Goal: Task Accomplishment & Management: Use online tool/utility

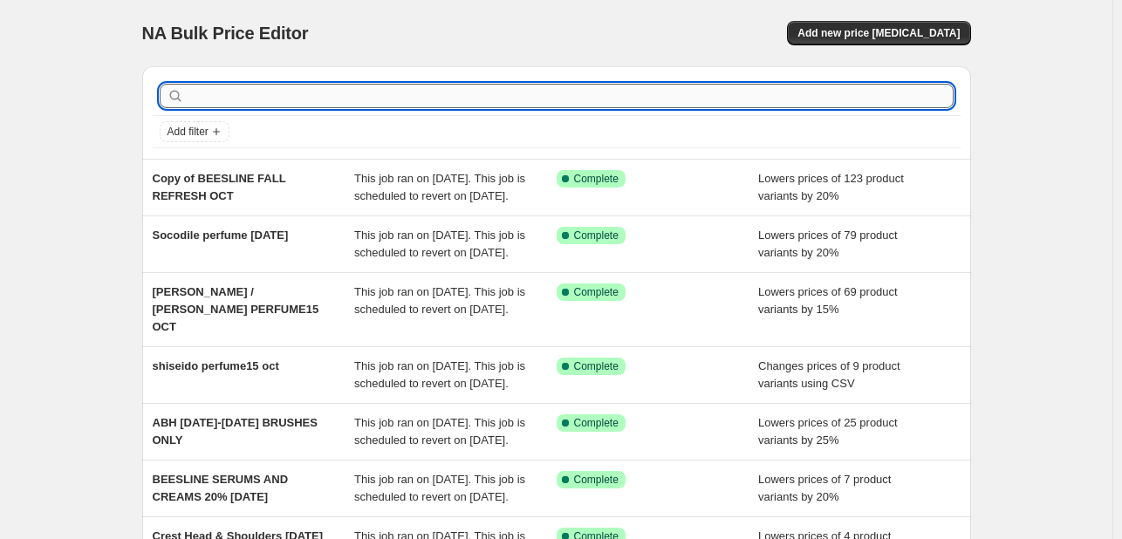
click at [667, 97] on input "text" at bounding box center [571, 96] width 766 height 24
type input "khan"
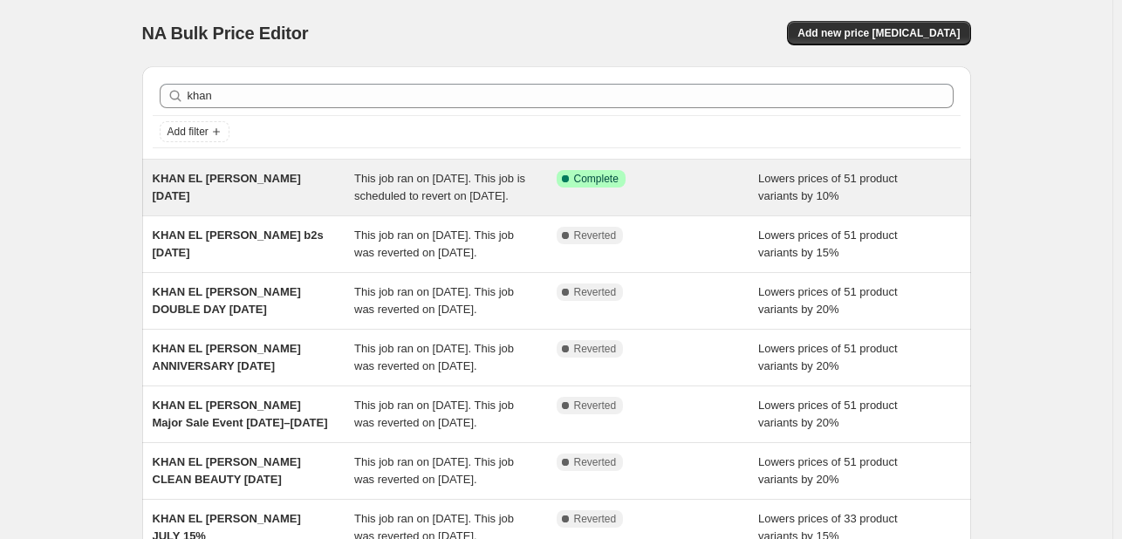
click at [658, 205] on div "Success Complete Complete" at bounding box center [658, 187] width 202 height 35
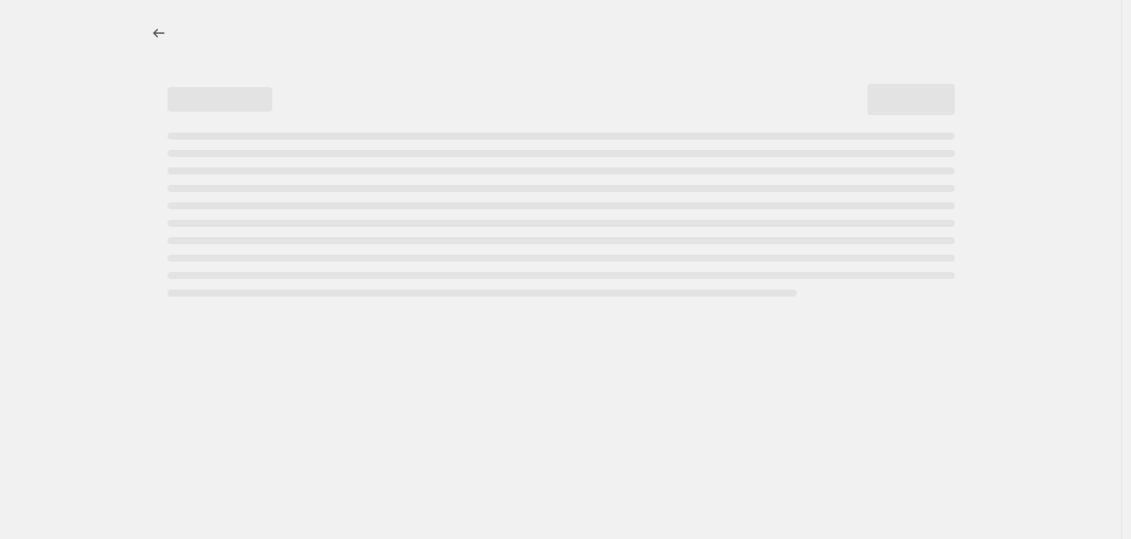
select select "percentage"
select select "tag"
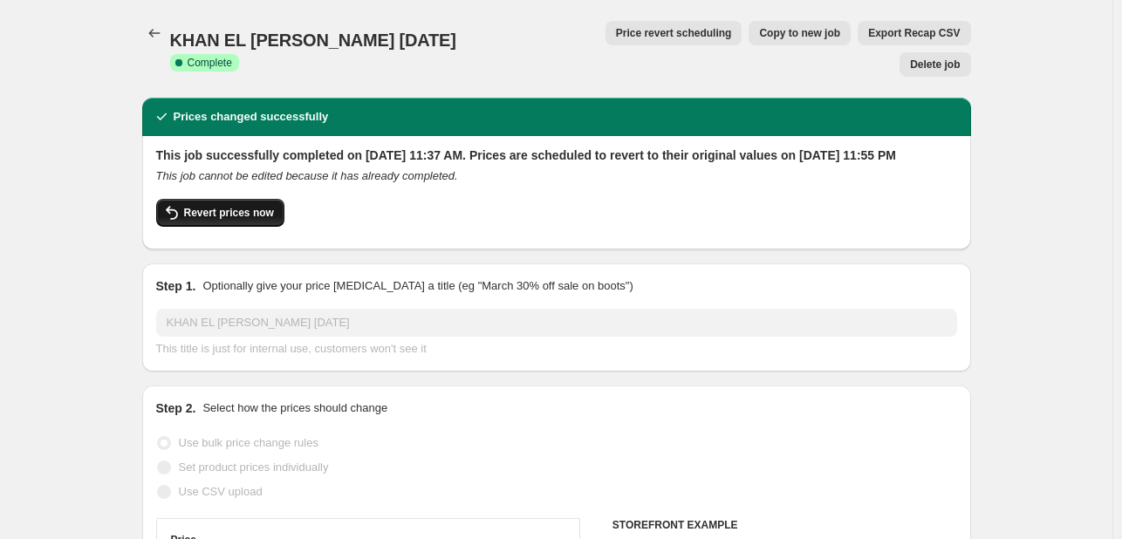
click at [262, 206] on span "Revert prices now" at bounding box center [229, 213] width 90 height 14
checkbox input "false"
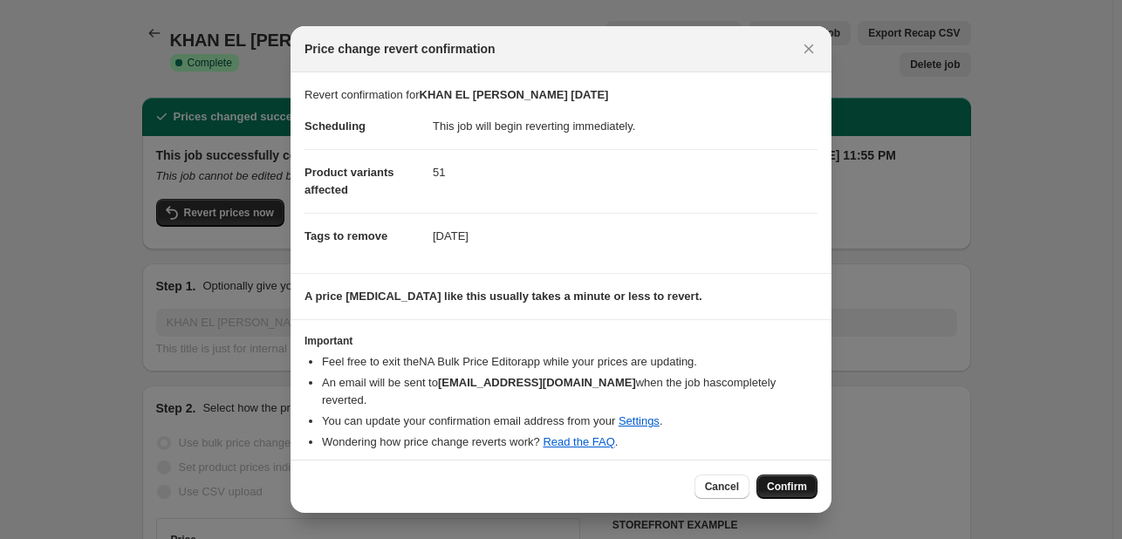
click at [801, 493] on button "Confirm" at bounding box center [787, 487] width 61 height 24
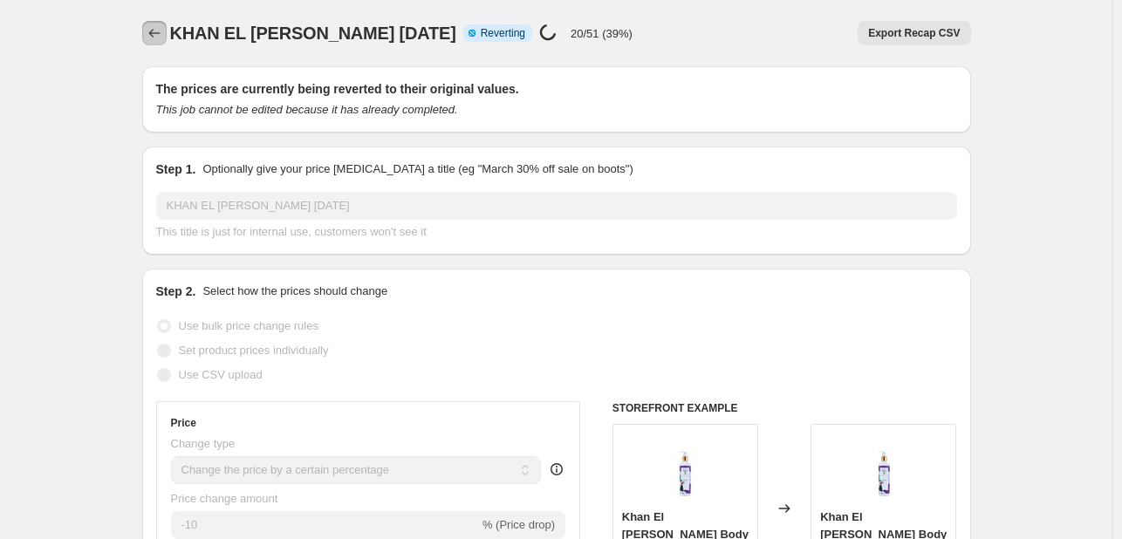
click at [150, 33] on icon "Price change jobs" at bounding box center [154, 32] width 17 height 17
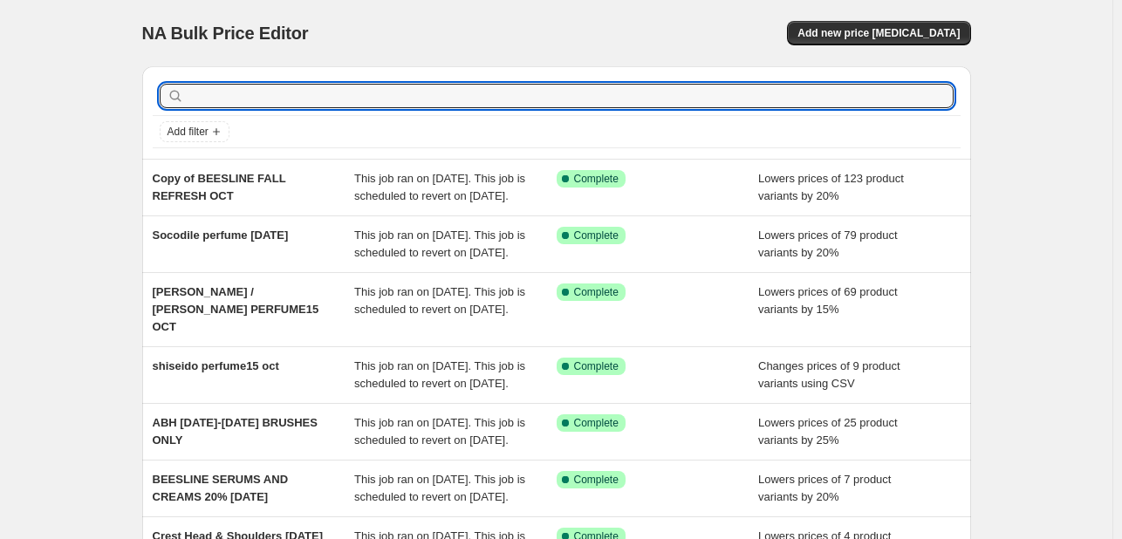
click at [405, 91] on input "text" at bounding box center [571, 96] width 766 height 24
type input "[PERSON_NAME]"
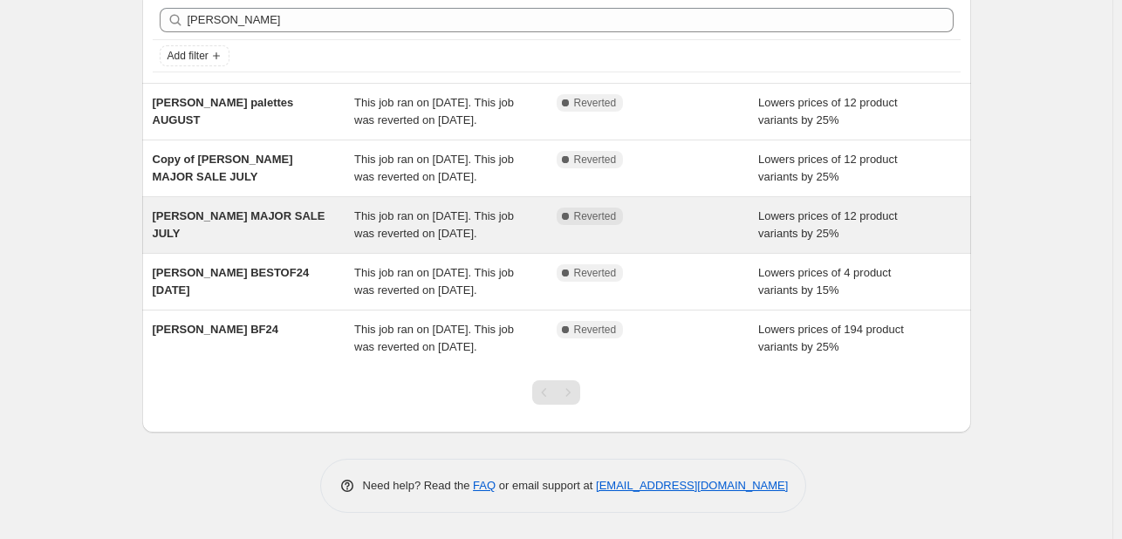
scroll to position [127, 0]
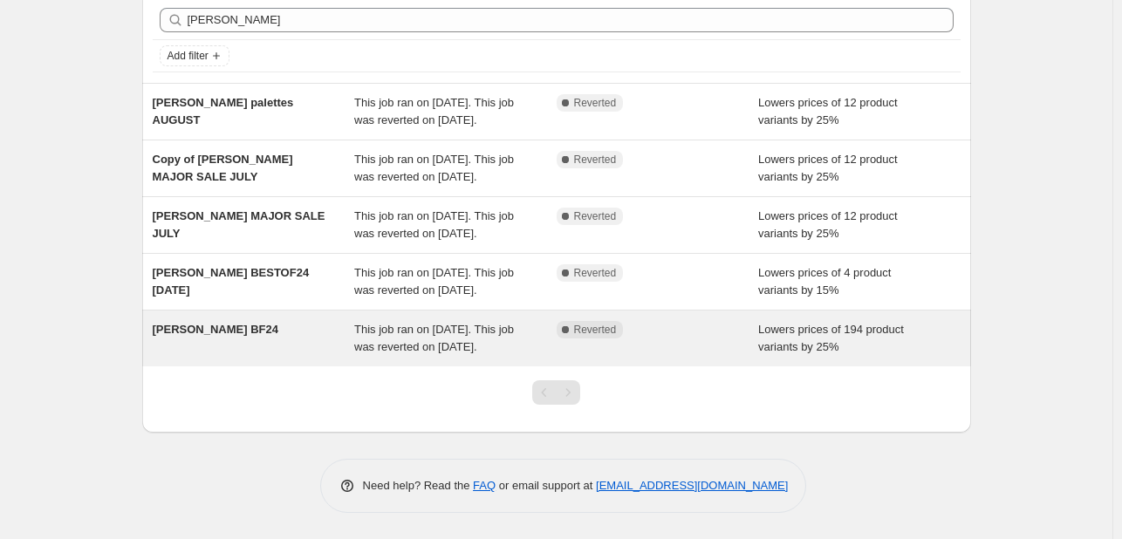
click at [515, 332] on div "This job ran on [DATE]. This job was reverted on [DATE]." at bounding box center [455, 338] width 202 height 35
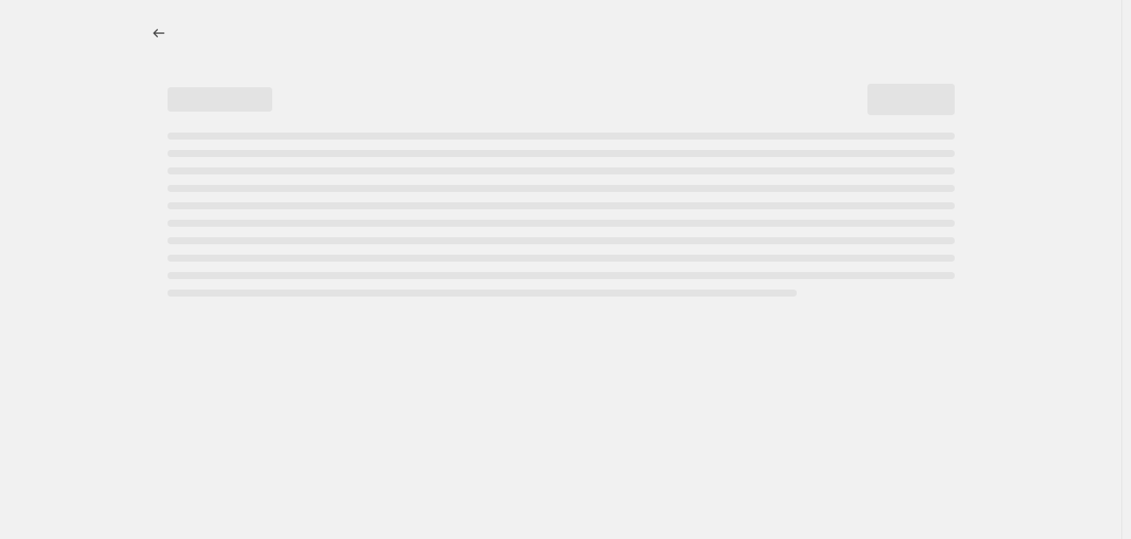
select select "percentage"
select select "tag"
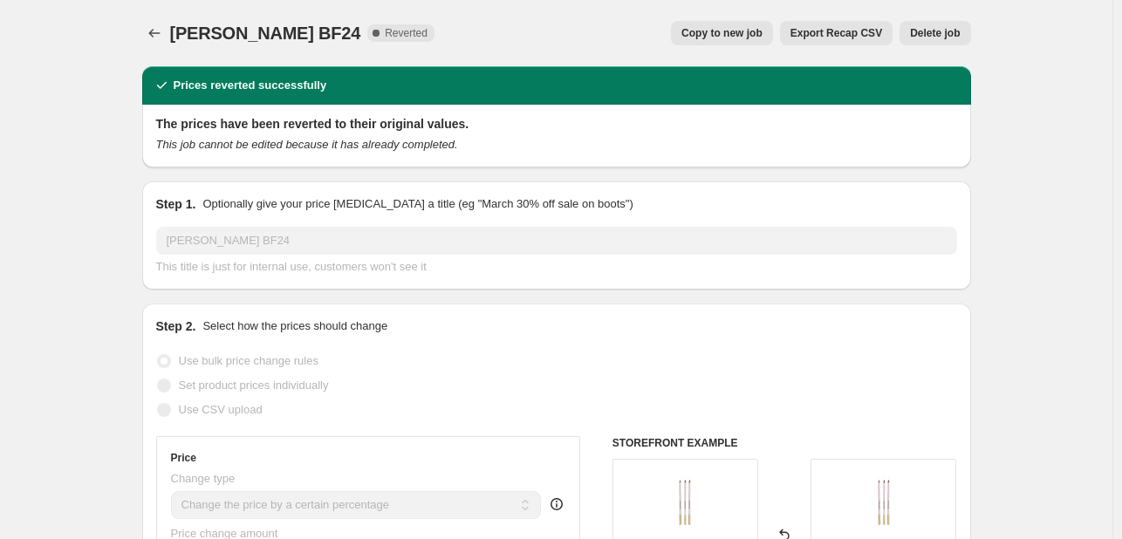
select select "percentage"
select select "tag"
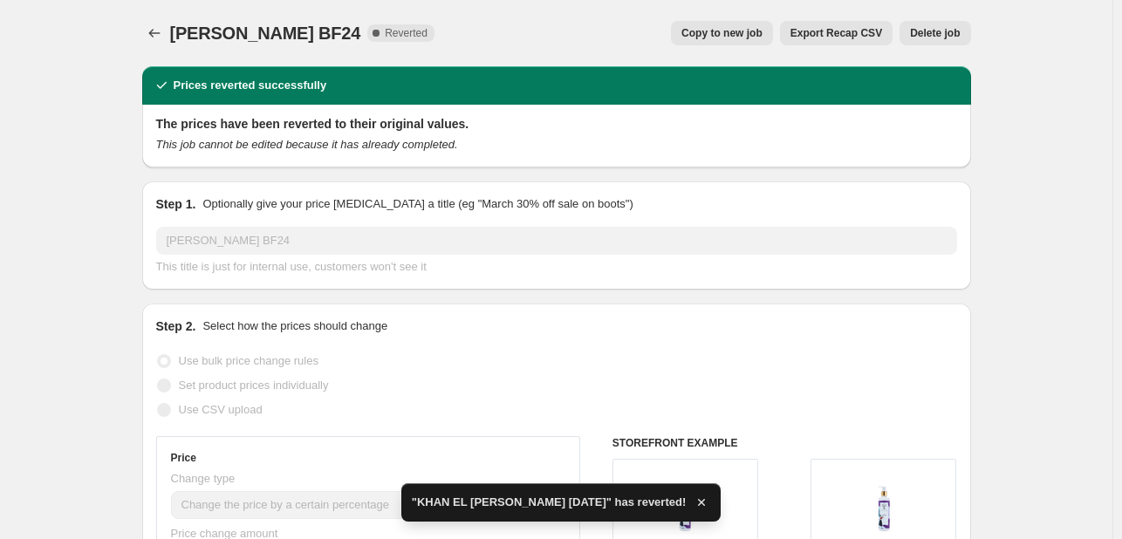
click at [738, 26] on span "Copy to new job" at bounding box center [721, 33] width 81 height 14
select select "percentage"
select select "tag"
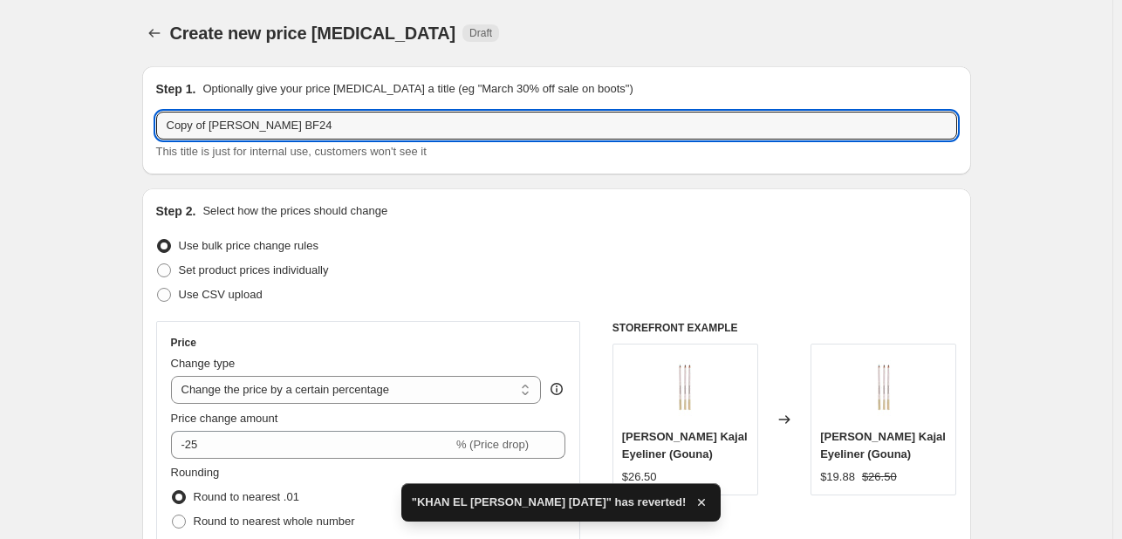
drag, startPoint x: 212, startPoint y: 123, endPoint x: 106, endPoint y: 113, distance: 106.9
click at [259, 119] on input "[PERSON_NAME] BF24" at bounding box center [556, 126] width 801 height 28
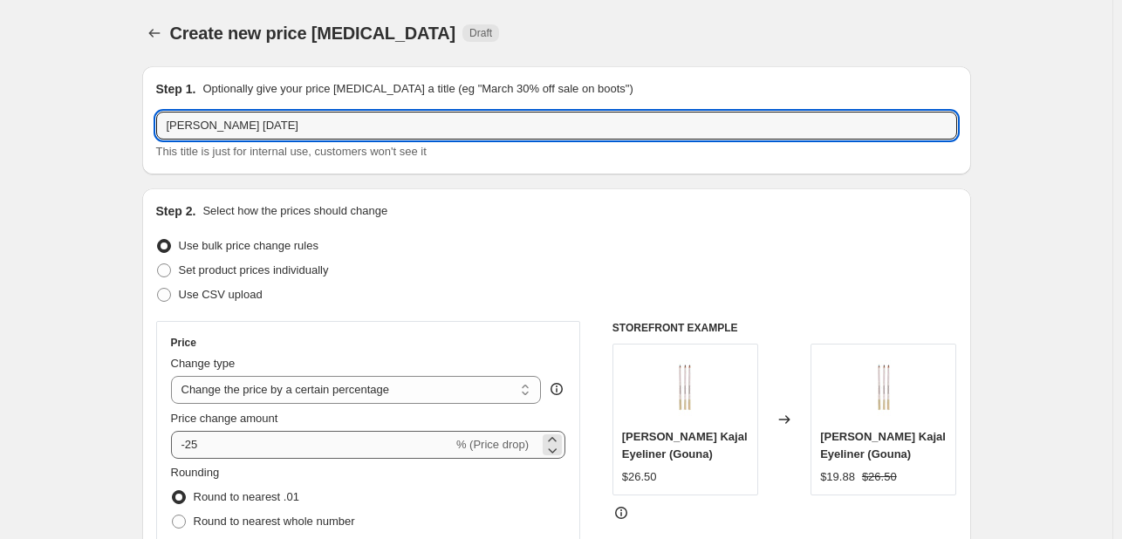
type input "[PERSON_NAME] [DATE]"
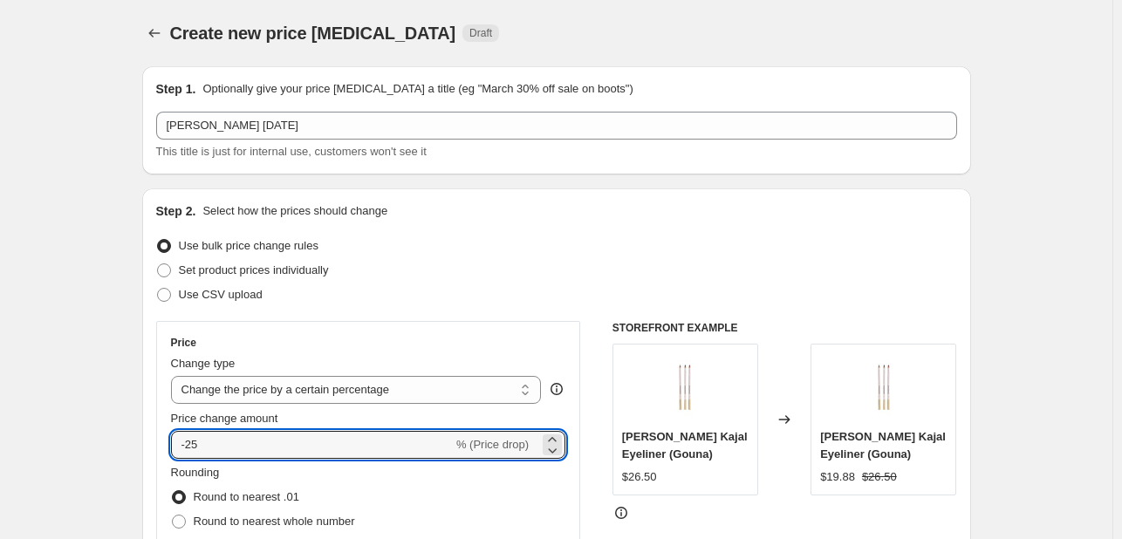
drag, startPoint x: 218, startPoint y: 446, endPoint x: 209, endPoint y: 409, distance: 37.7
click at [209, 444] on input "-25" at bounding box center [312, 445] width 282 height 28
type input "-2"
type input "-15"
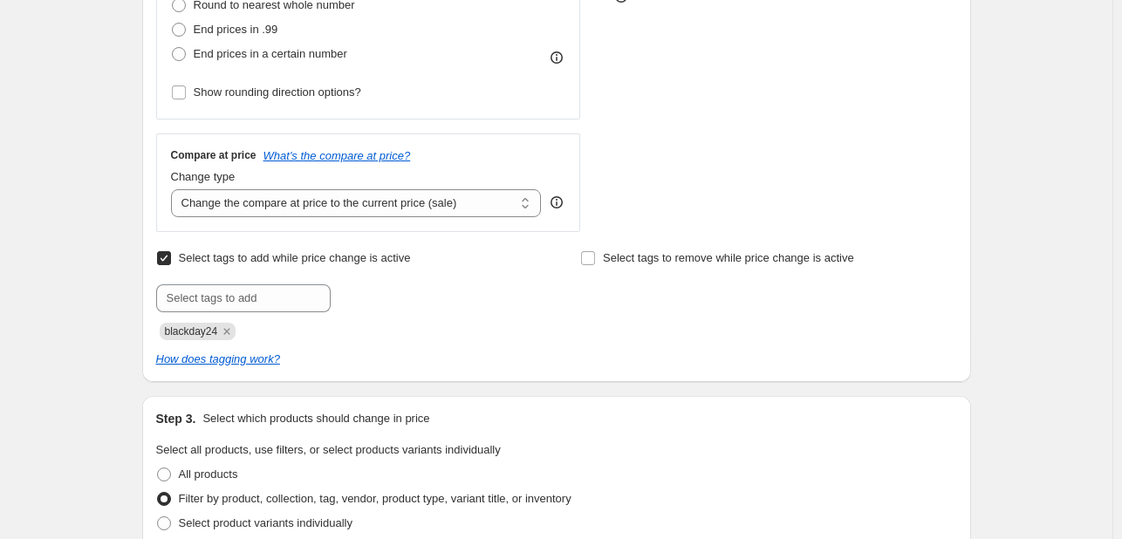
scroll to position [524, 0]
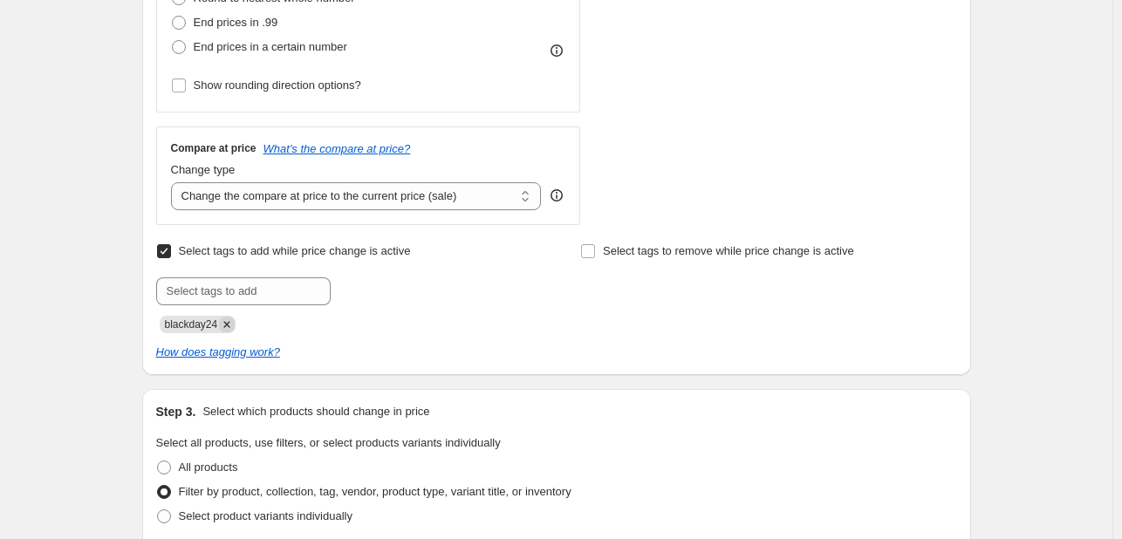
click at [232, 325] on icon "Remove blackday24" at bounding box center [227, 325] width 16 height 16
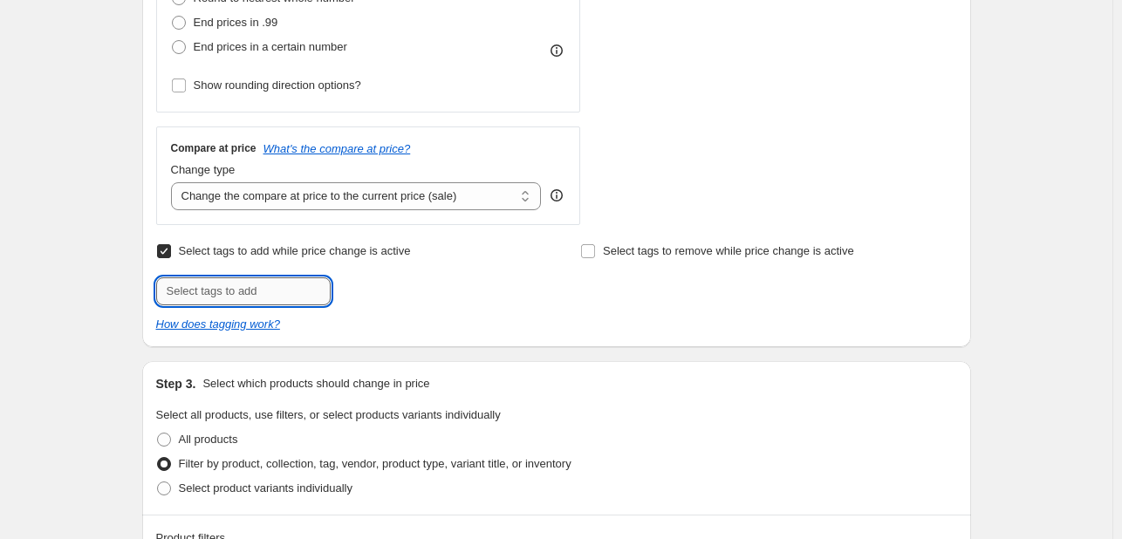
click at [238, 286] on input "text" at bounding box center [243, 291] width 175 height 28
type input "[DATE]"
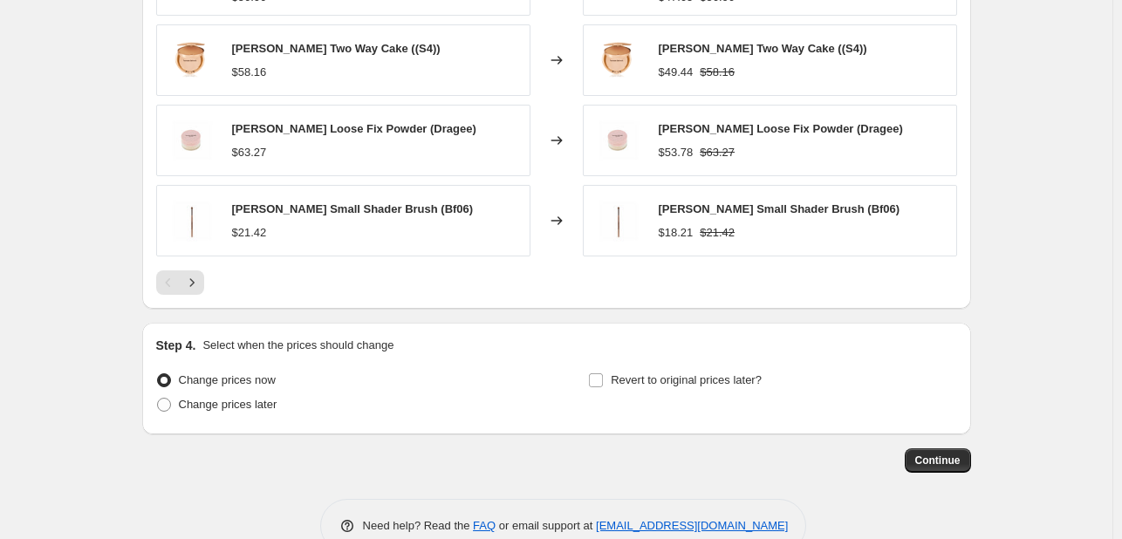
scroll to position [1497, 0]
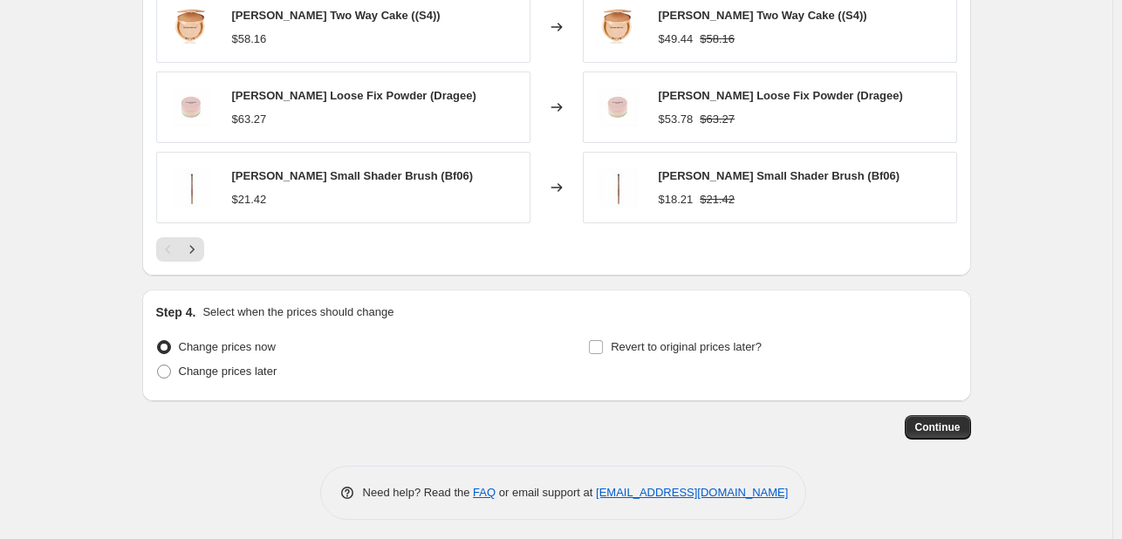
click at [574, 342] on div "Change prices now Change prices later Revert to original prices later?" at bounding box center [556, 361] width 801 height 52
click at [615, 340] on span "Revert to original prices later?" at bounding box center [686, 346] width 151 height 13
click at [603, 340] on input "Revert to original prices later?" at bounding box center [596, 347] width 14 height 14
checkbox input "true"
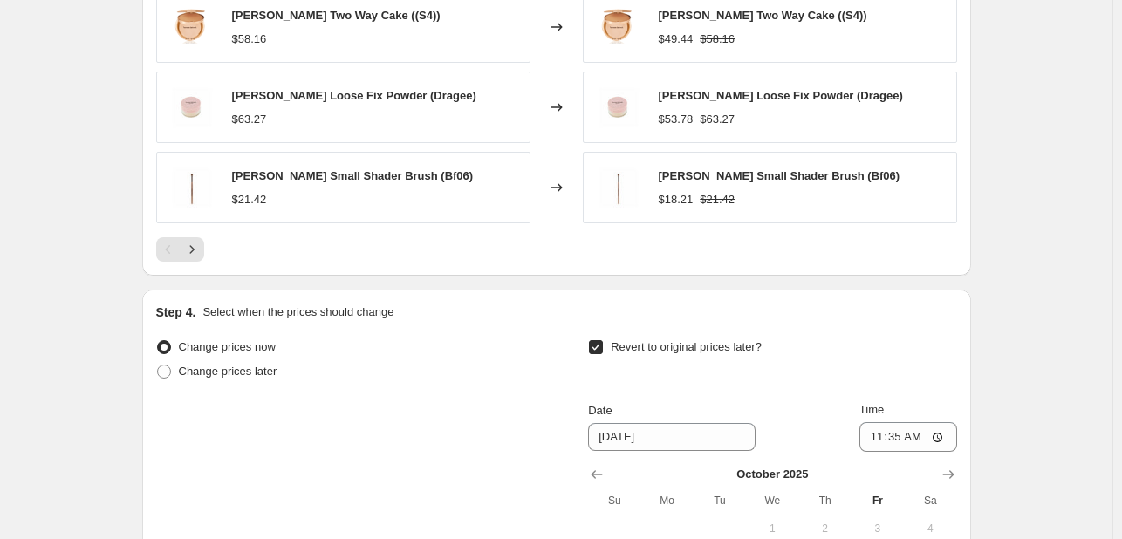
scroll to position [1796, 0]
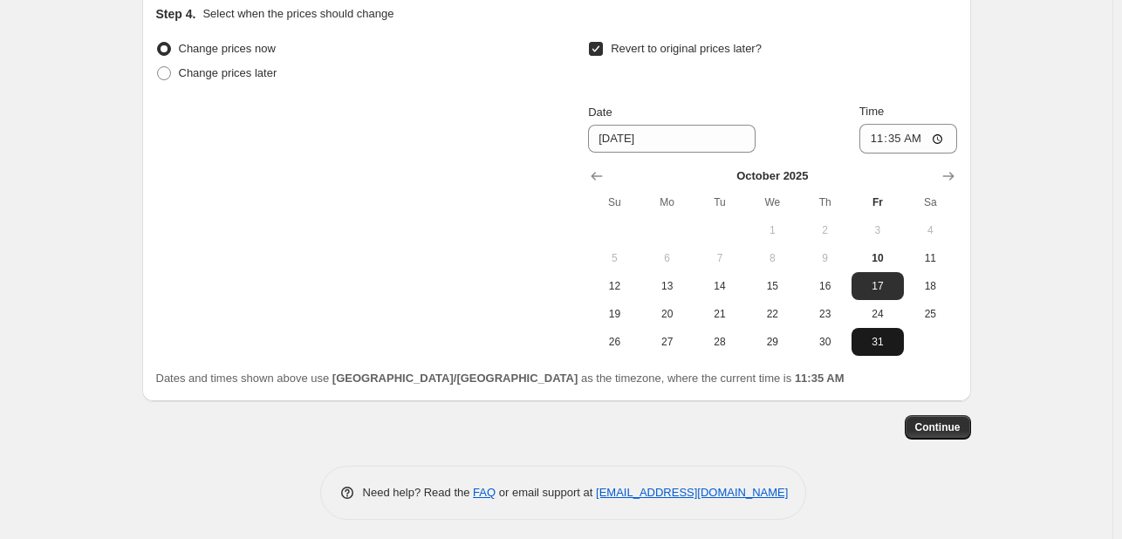
click at [880, 335] on span "31" at bounding box center [878, 342] width 38 height 14
type input "[DATE]"
click at [880, 126] on input "11:35" at bounding box center [908, 139] width 98 height 30
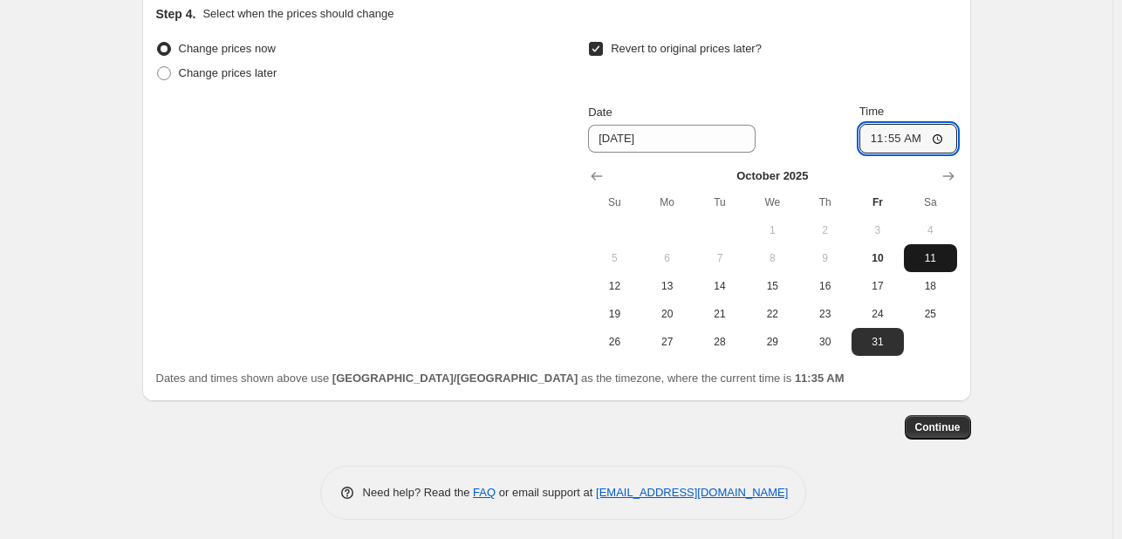
type input "23:55"
click at [951, 432] on button "Continue" at bounding box center [938, 427] width 66 height 24
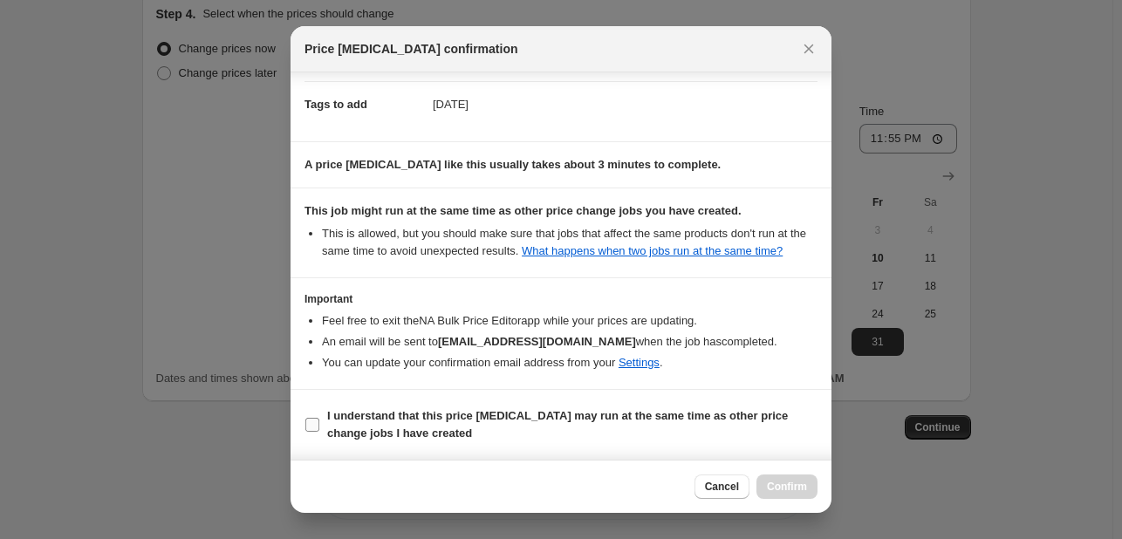
scroll to position [257, 0]
click at [702, 407] on span "I understand that this price [MEDICAL_DATA] may run at the same time as other p…" at bounding box center [572, 424] width 490 height 35
click at [319, 418] on input "I understand that this price [MEDICAL_DATA] may run at the same time as other p…" at bounding box center [312, 425] width 14 height 14
checkbox input "true"
click at [764, 496] on button "Confirm" at bounding box center [787, 487] width 61 height 24
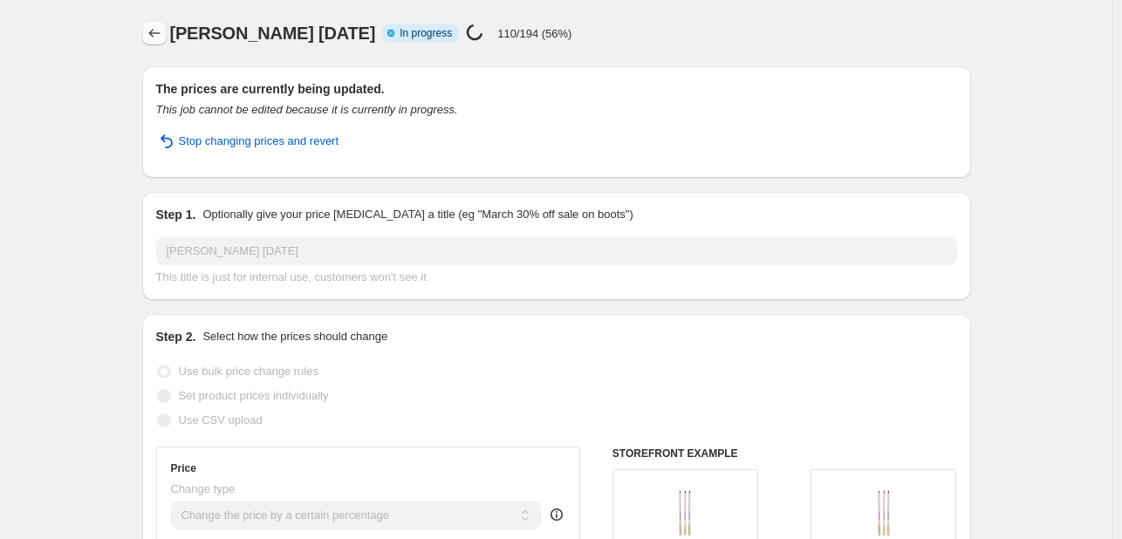
click at [157, 26] on icon "Price change jobs" at bounding box center [154, 32] width 17 height 17
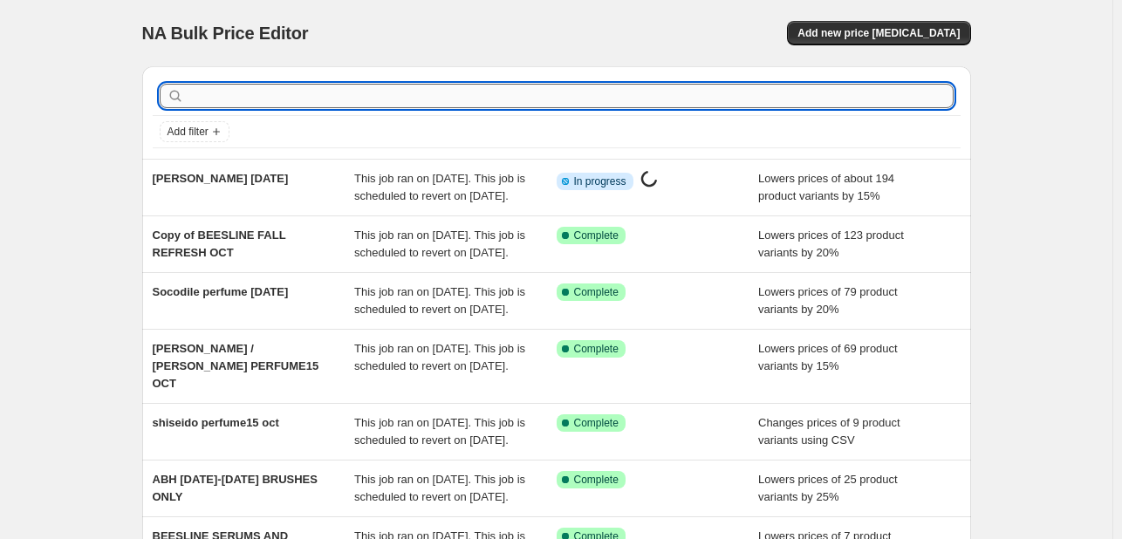
click at [346, 100] on input "text" at bounding box center [571, 96] width 766 height 24
type input "CLARINS"
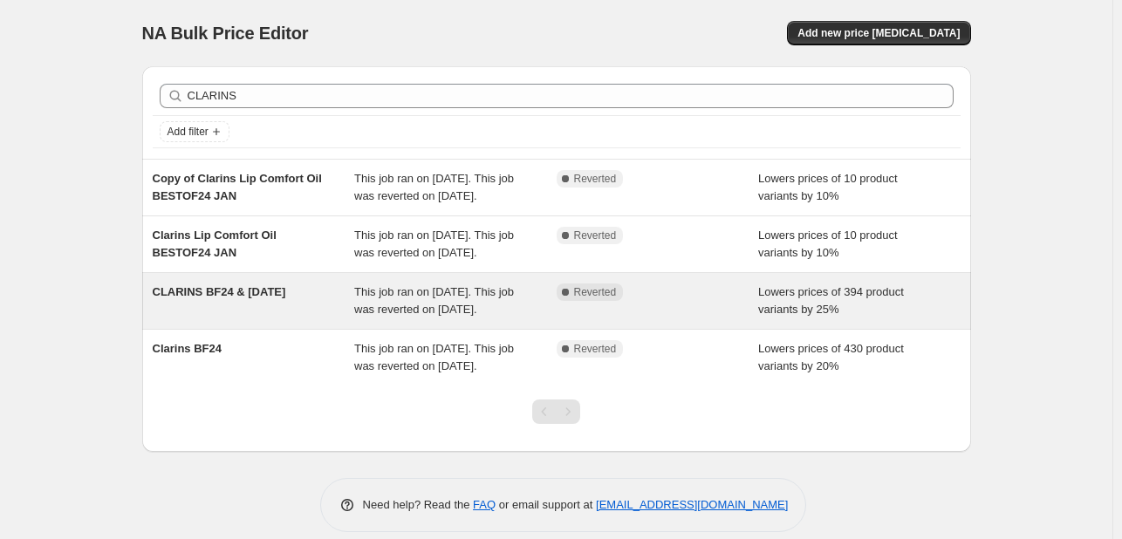
click at [410, 316] on span "This job ran on [DATE]. This job was reverted on [DATE]." at bounding box center [434, 300] width 160 height 31
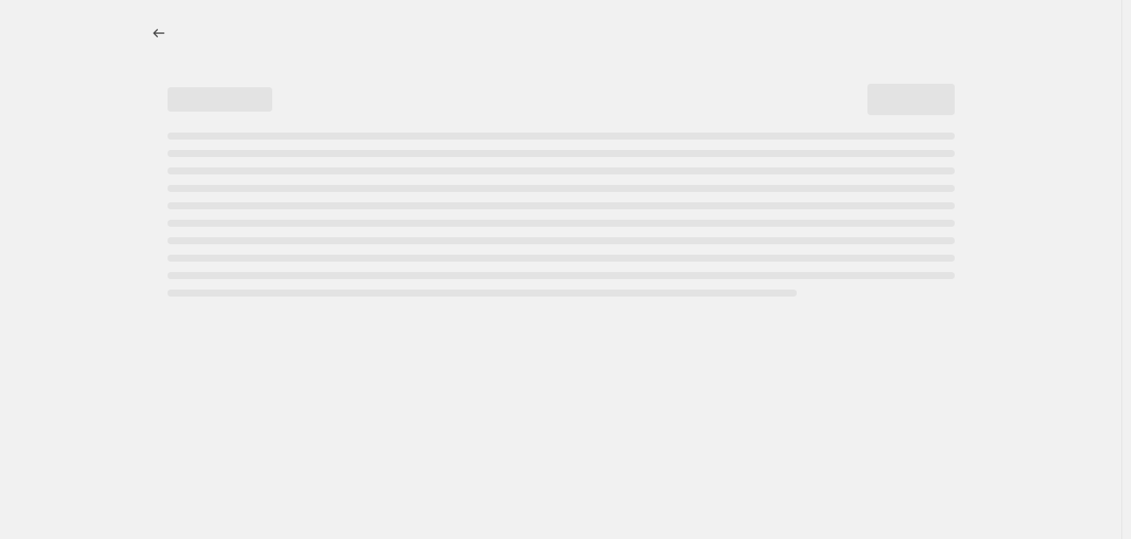
select select "percentage"
select select "tag"
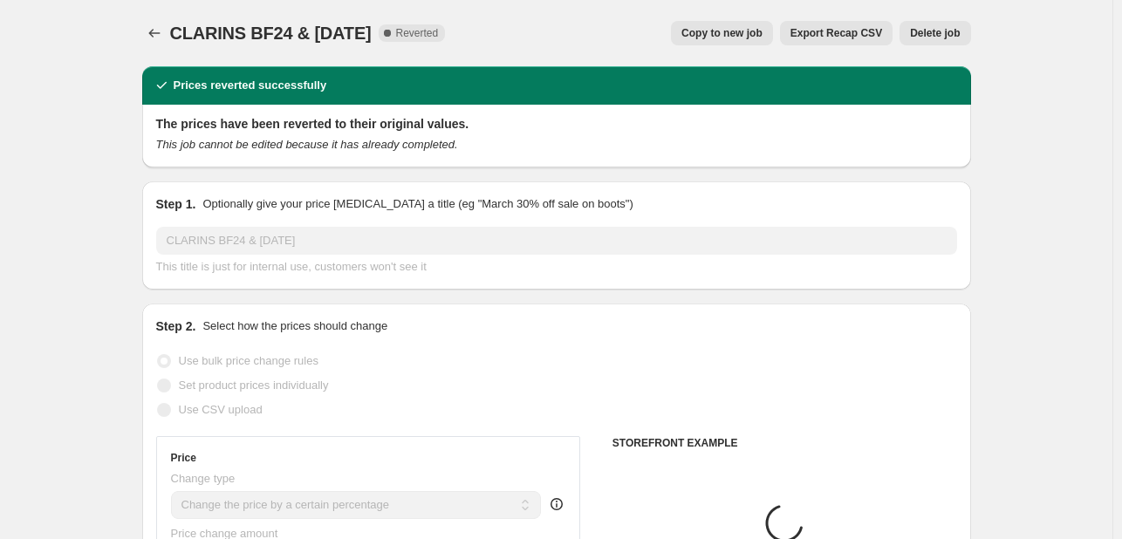
click at [733, 36] on span "Copy to new job" at bounding box center [721, 33] width 81 height 14
select select "percentage"
select select "tag"
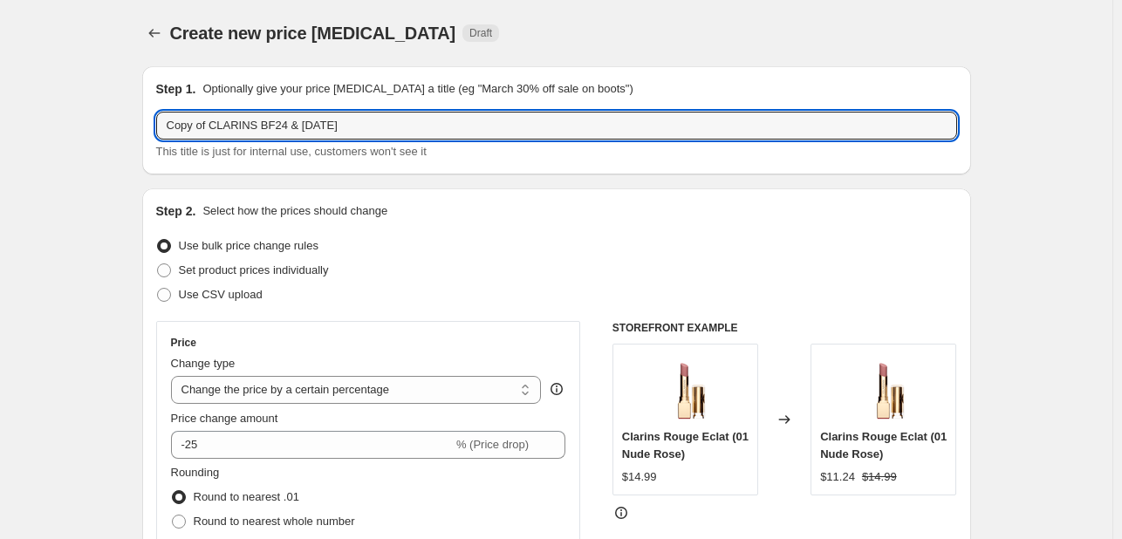
drag, startPoint x: 215, startPoint y: 121, endPoint x: 129, endPoint y: 98, distance: 88.7
drag, startPoint x: 219, startPoint y: 130, endPoint x: 478, endPoint y: 133, distance: 259.2
click at [478, 133] on input "CLARINS BF24 & [DATE]" at bounding box center [556, 126] width 801 height 28
type input "CLARINS [DATE]"
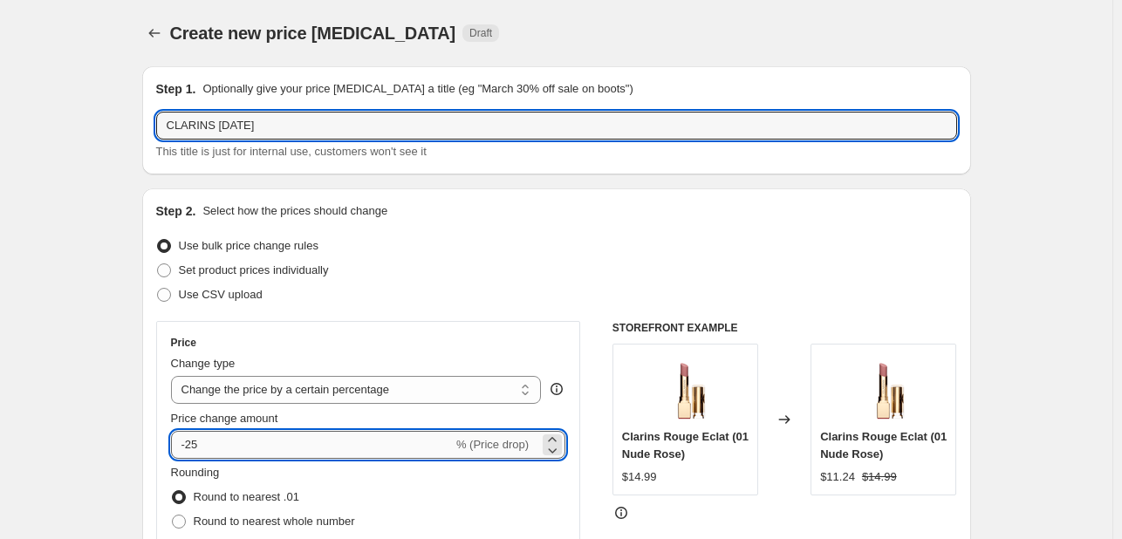
click at [325, 453] on input "-25" at bounding box center [312, 445] width 282 height 28
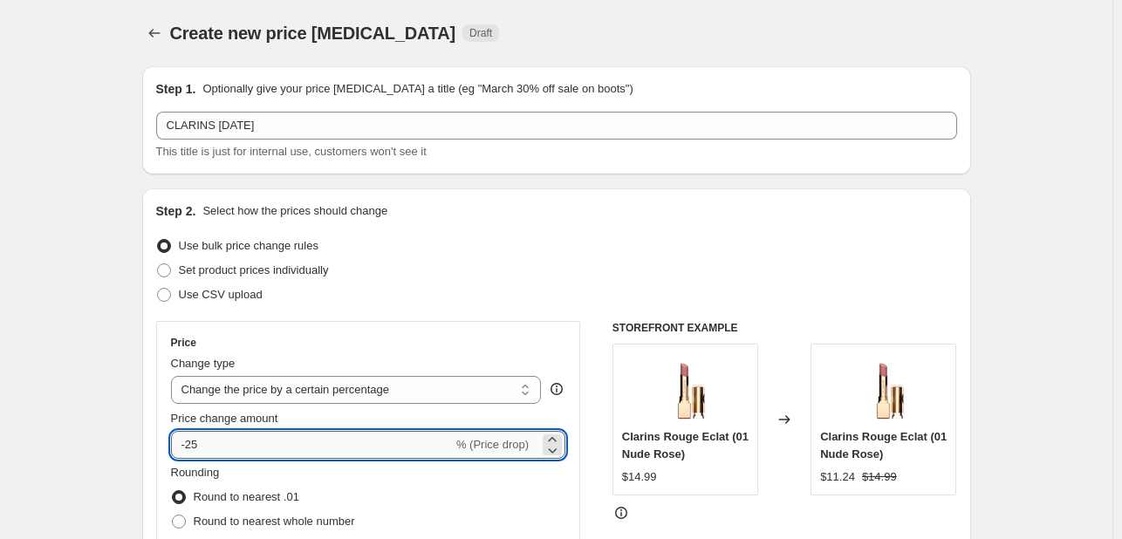
type input "-2"
type input "-15"
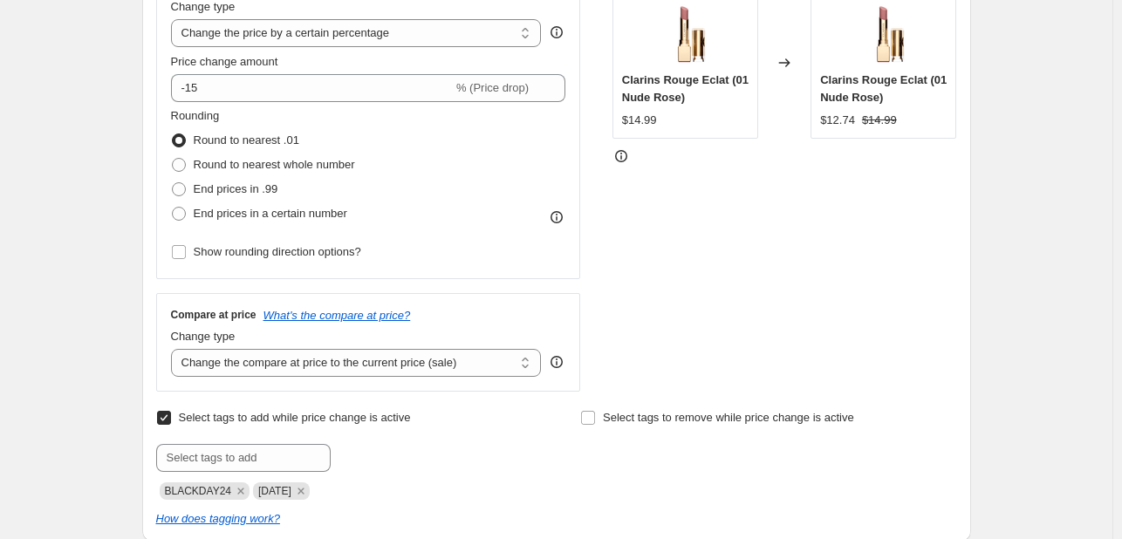
scroll to position [524, 0]
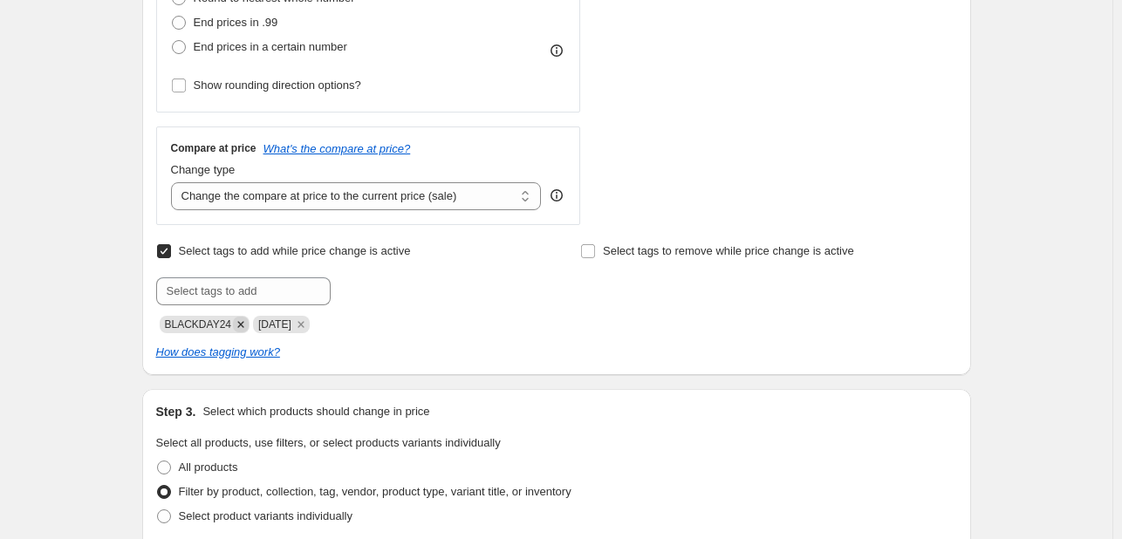
click at [238, 318] on icon "Remove BLACKDAY24" at bounding box center [241, 325] width 16 height 16
click at [205, 322] on icon "Remove DEC24" at bounding box center [207, 325] width 16 height 16
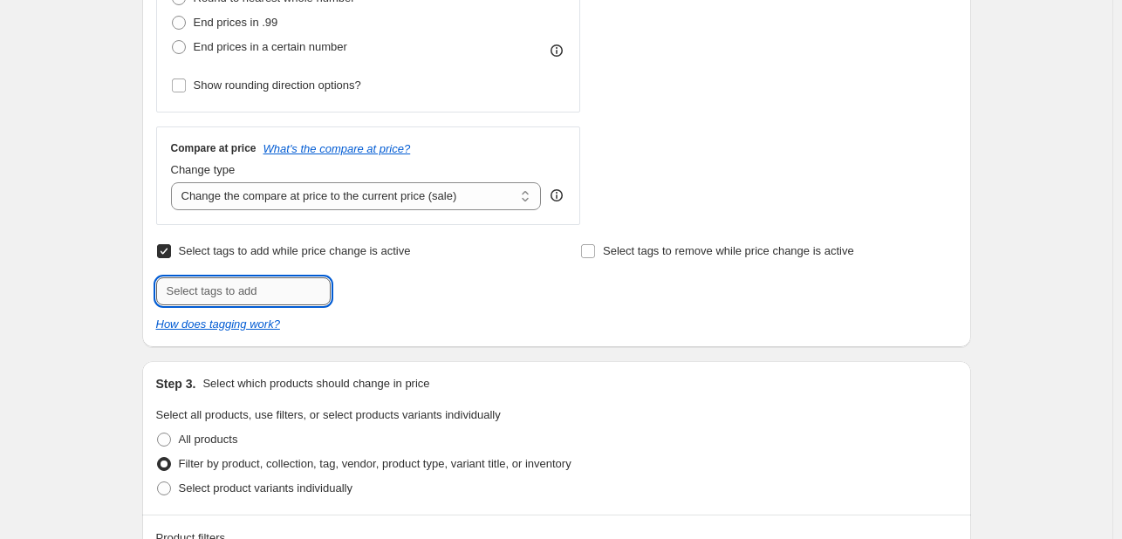
click at [226, 290] on input "text" at bounding box center [243, 291] width 175 height 28
type input "[DATE]"
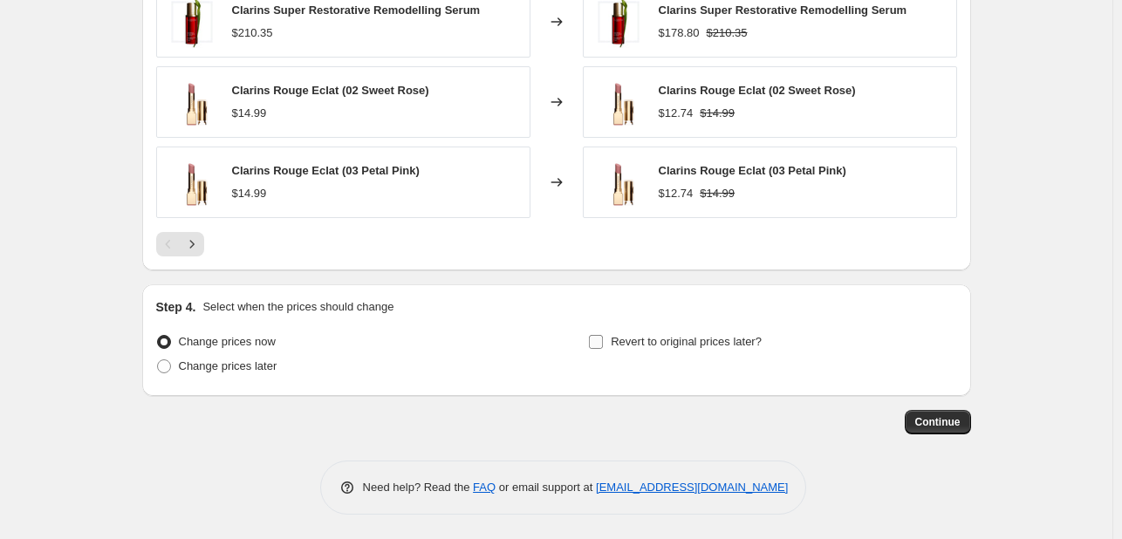
click at [638, 350] on label "Revert to original prices later?" at bounding box center [675, 342] width 174 height 24
click at [603, 349] on input "Revert to original prices later?" at bounding box center [596, 342] width 14 height 14
checkbox input "true"
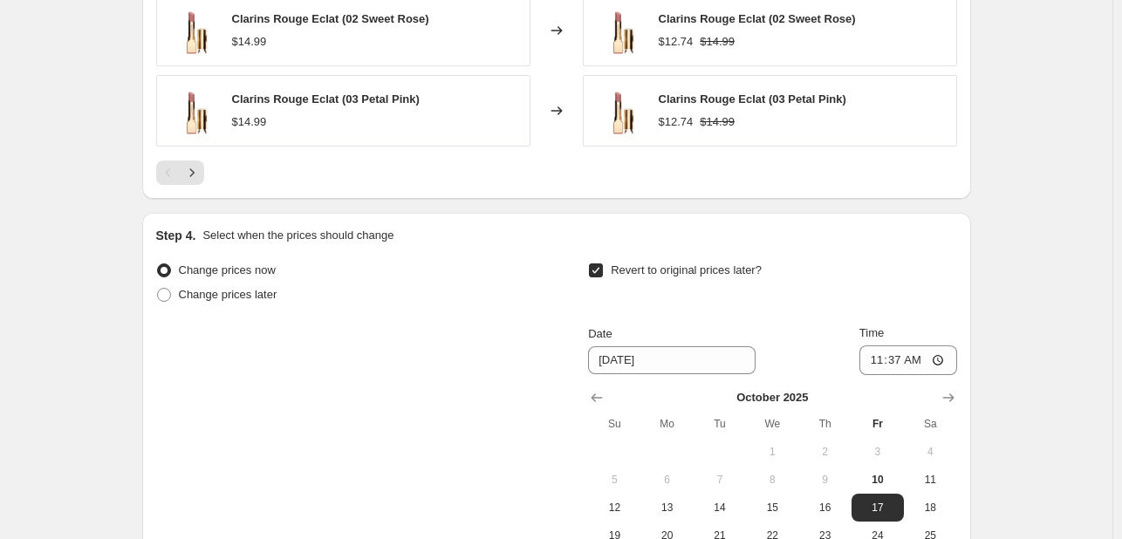
scroll to position [1796, 0]
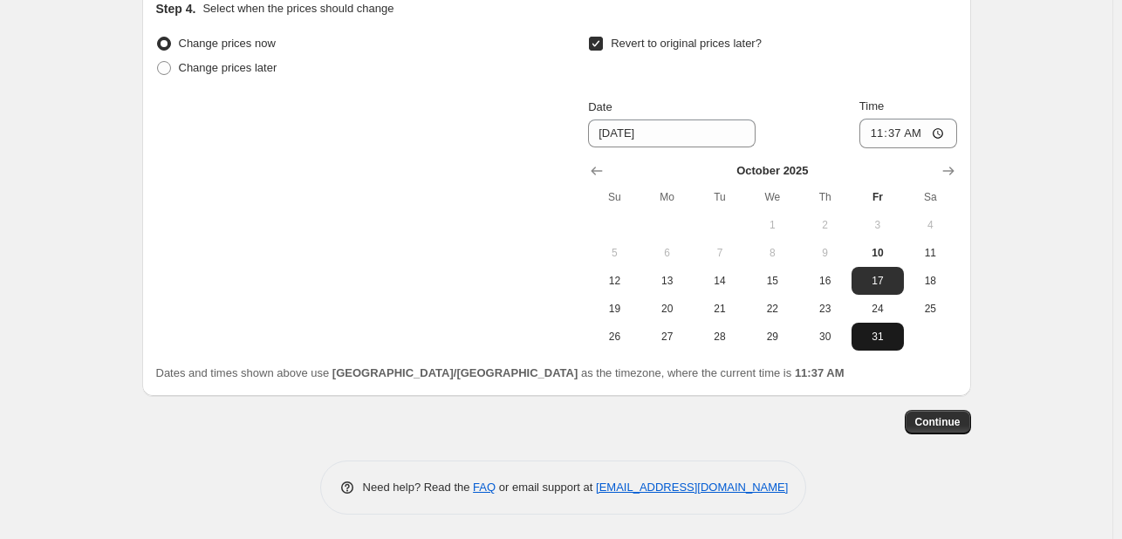
click at [882, 330] on span "31" at bounding box center [878, 337] width 38 height 14
type input "[DATE]"
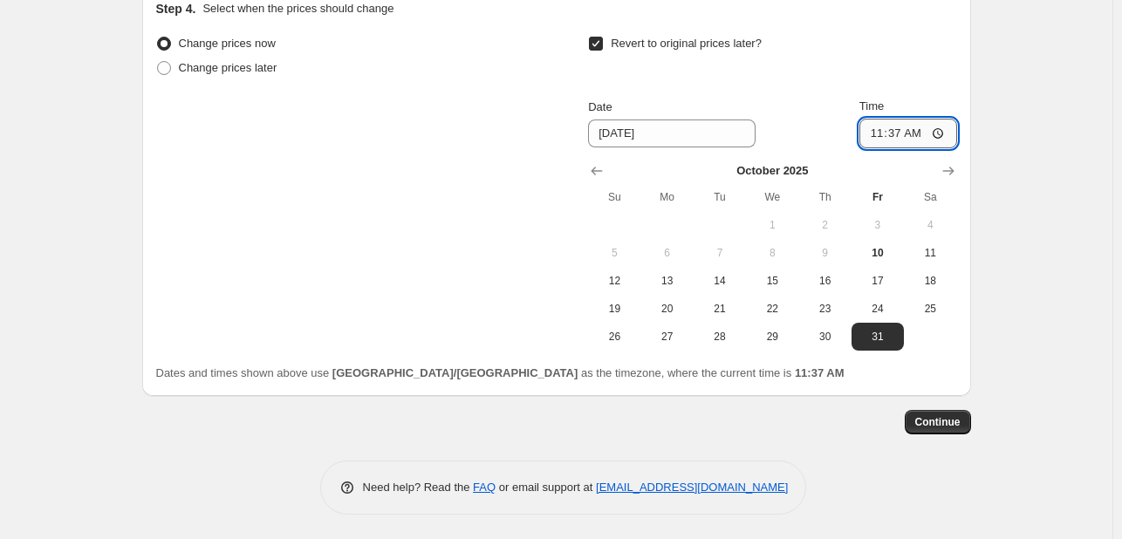
click at [871, 127] on input "11:37" at bounding box center [908, 134] width 98 height 30
click at [895, 131] on input "11:37" at bounding box center [908, 134] width 98 height 30
type input "23:55"
click at [941, 418] on span "Continue" at bounding box center [937, 422] width 45 height 14
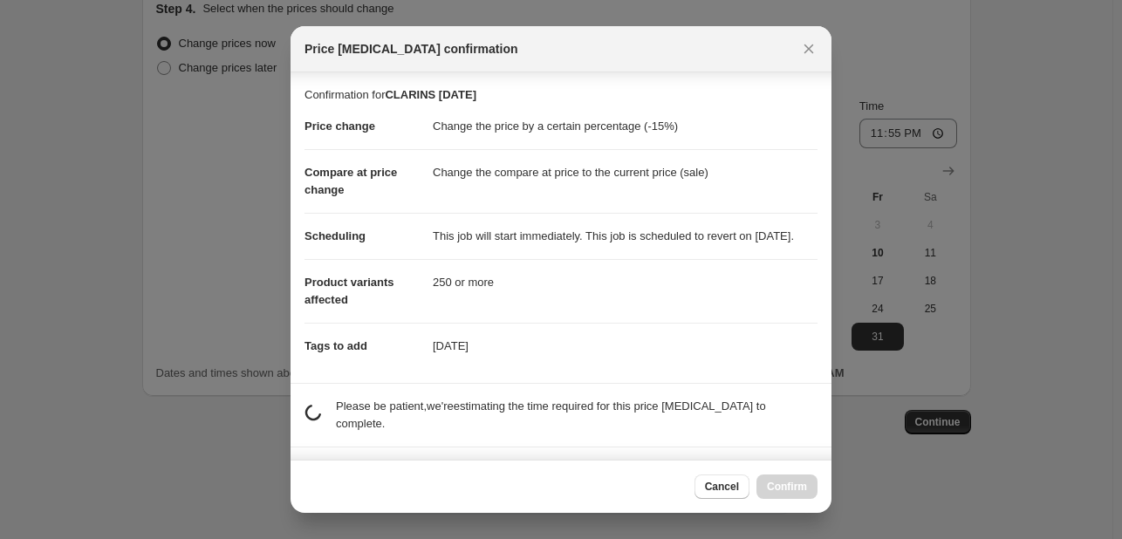
scroll to position [99, 0]
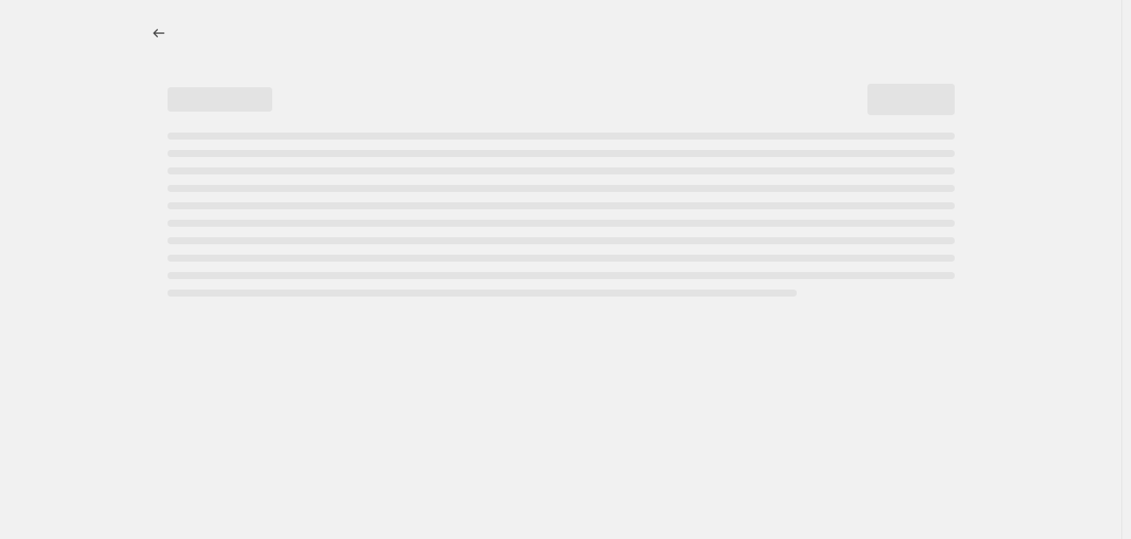
select select "percentage"
select select "tag"
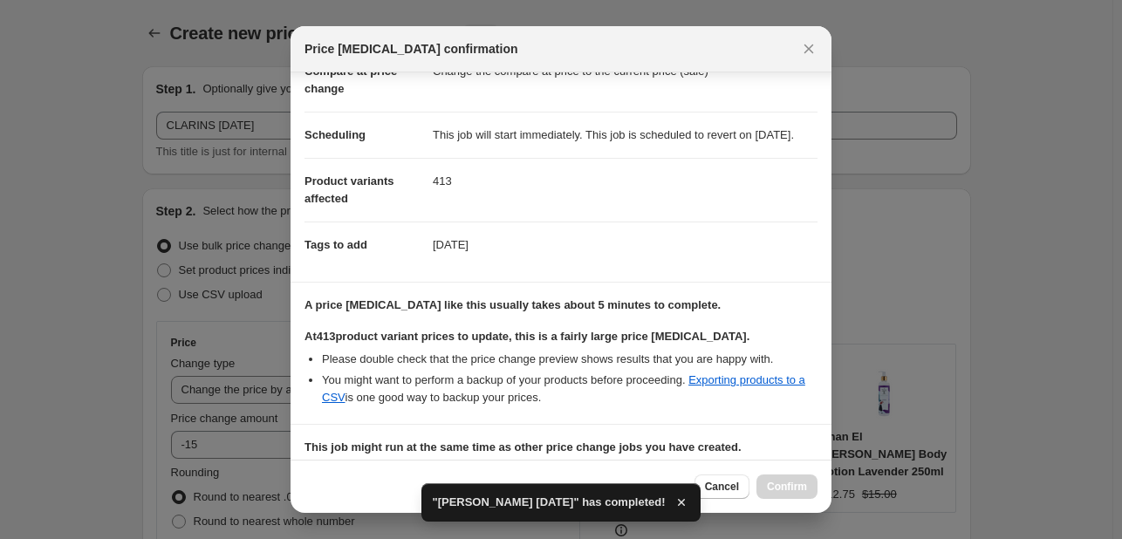
scroll to position [353, 0]
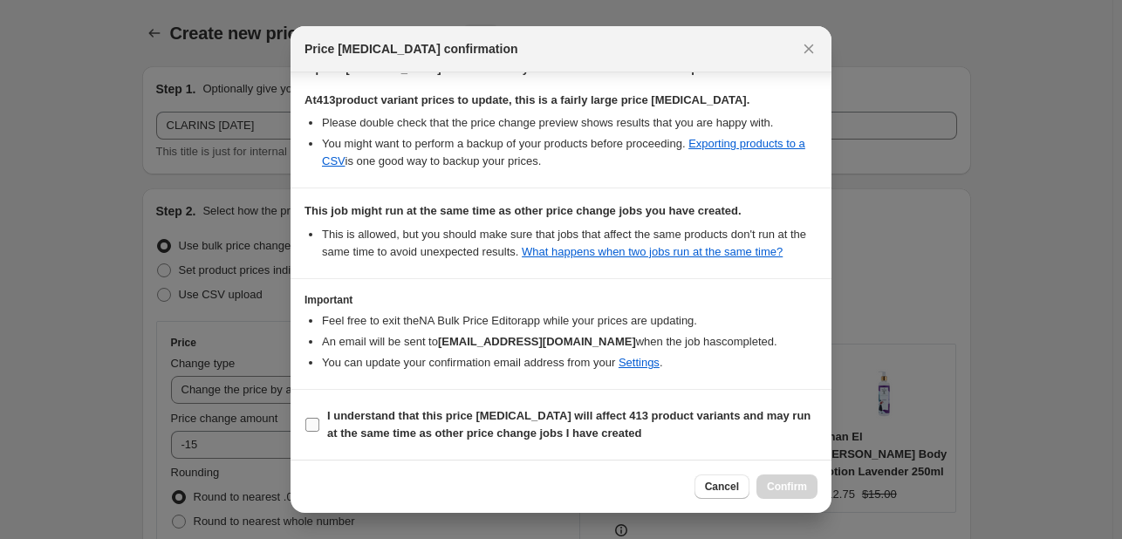
click at [699, 409] on b "I understand that this price [MEDICAL_DATA] will affect 413 product variants an…" at bounding box center [568, 424] width 483 height 31
click at [319, 418] on input "I understand that this price [MEDICAL_DATA] will affect 413 product variants an…" at bounding box center [312, 425] width 14 height 14
checkbox input "true"
click at [791, 483] on span "Confirm" at bounding box center [787, 487] width 40 height 14
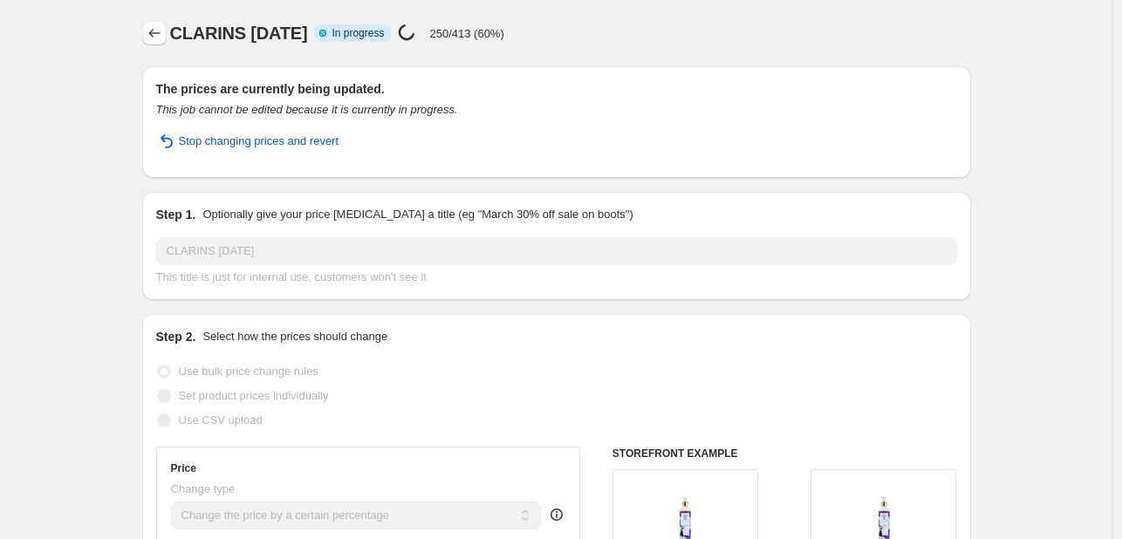
click at [157, 30] on icon "Price change jobs" at bounding box center [154, 32] width 17 height 17
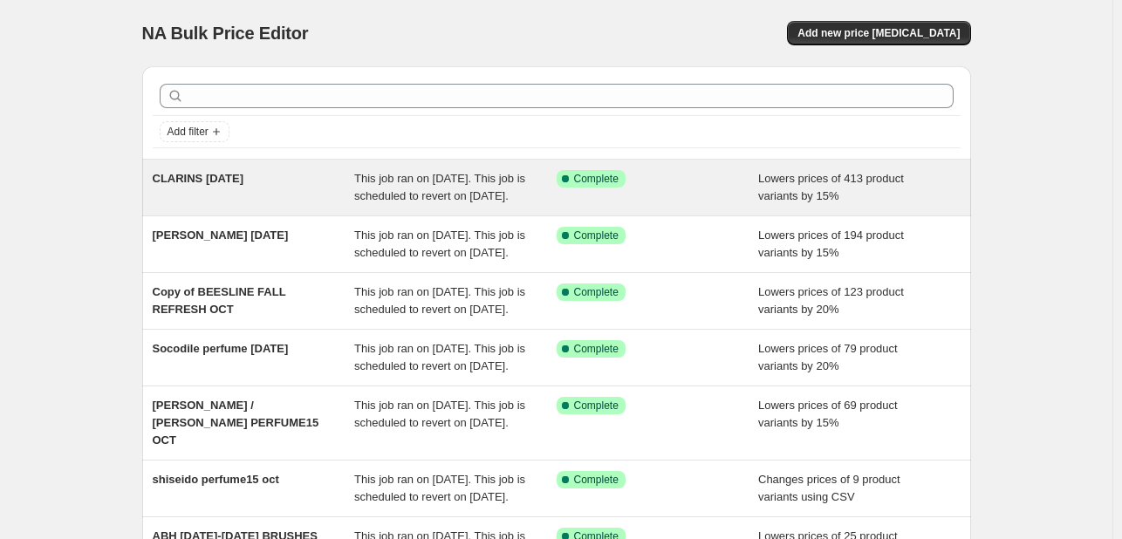
click at [460, 190] on span "This job ran on [DATE]. This job is scheduled to revert on [DATE]." at bounding box center [439, 187] width 171 height 31
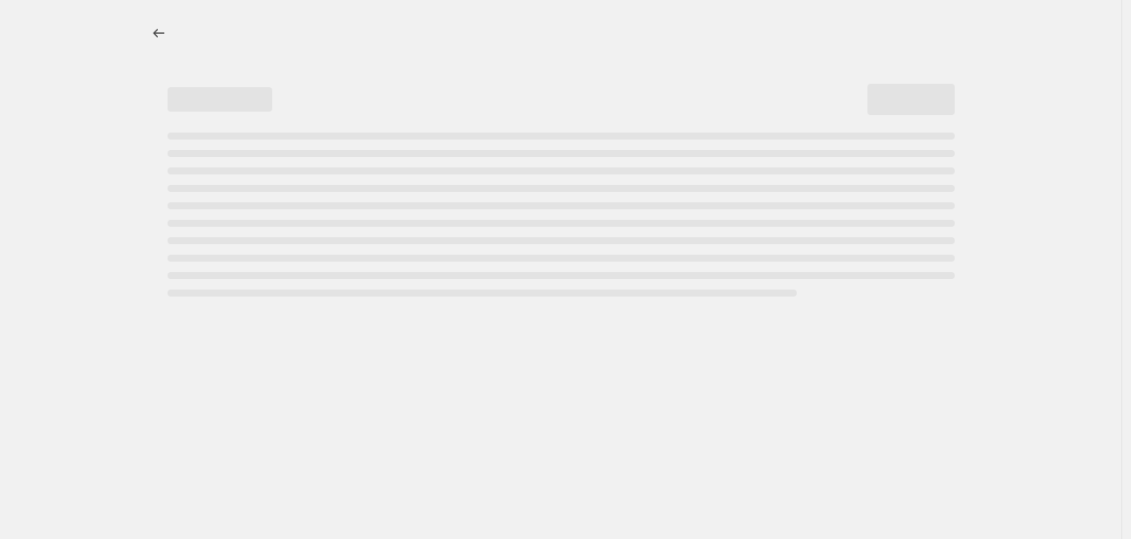
select select "percentage"
select select "tag"
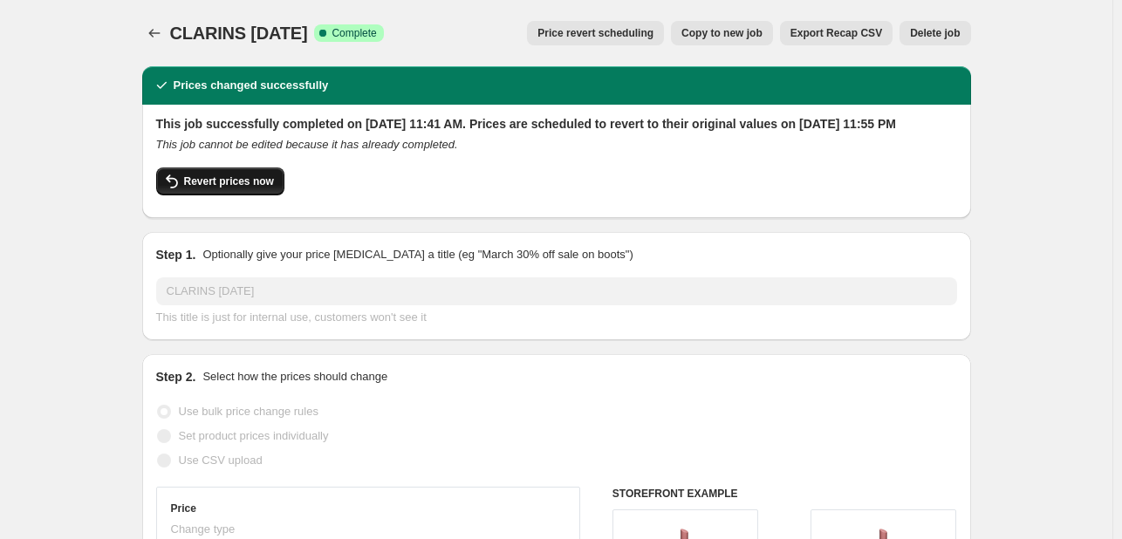
click at [222, 188] on span "Revert prices now" at bounding box center [229, 182] width 90 height 14
checkbox input "false"
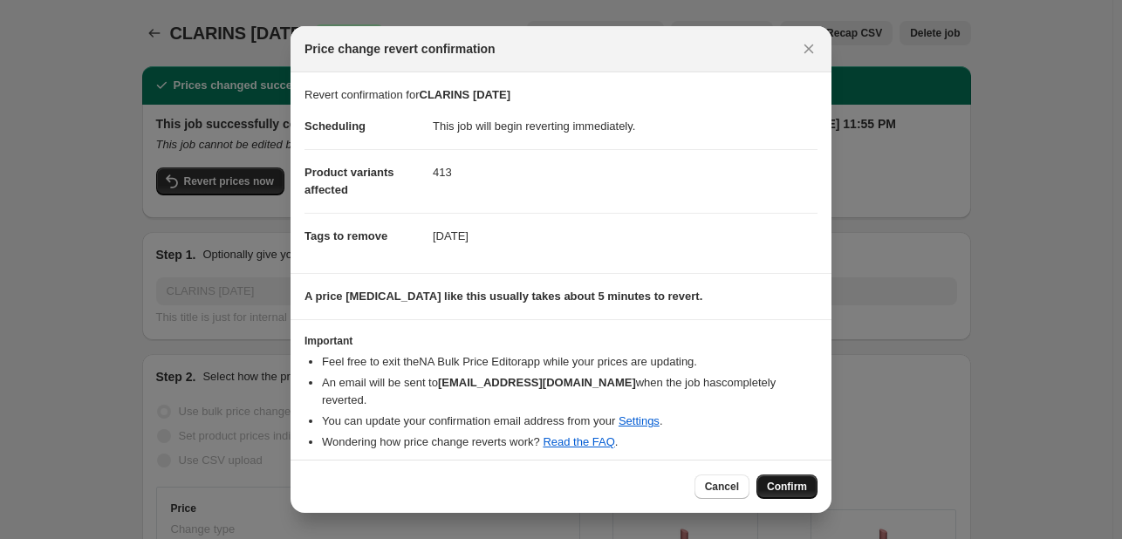
click at [785, 481] on span "Confirm" at bounding box center [787, 487] width 40 height 14
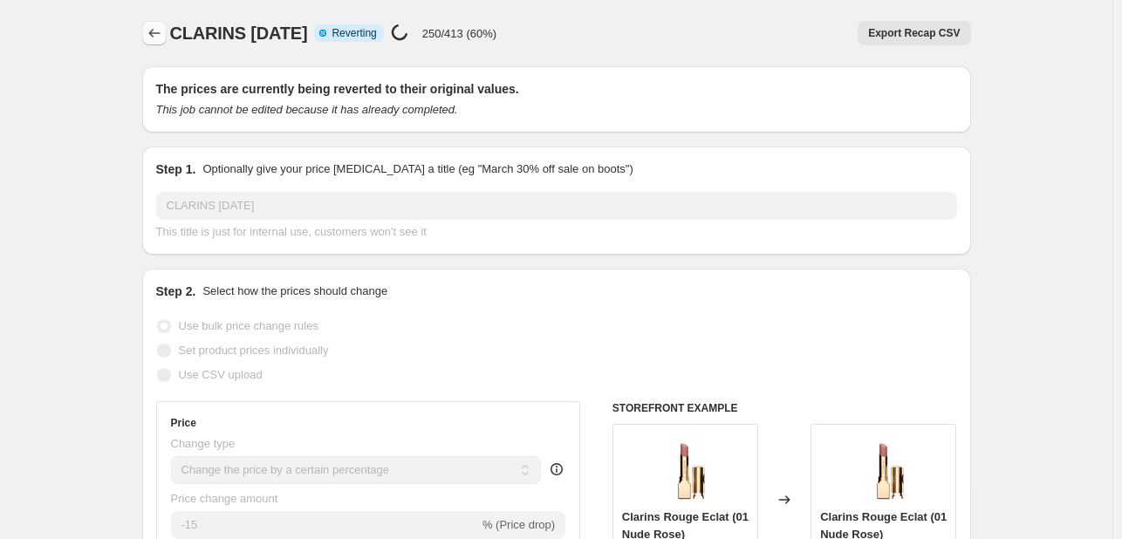
click at [146, 32] on button "Price change jobs" at bounding box center [154, 33] width 24 height 24
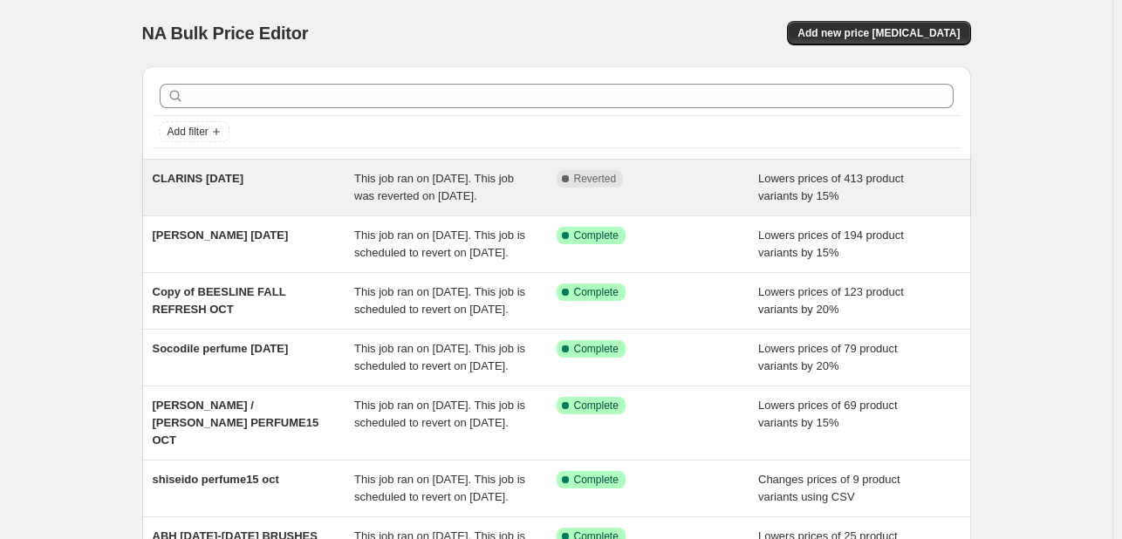
click at [496, 202] on span "This job ran on [DATE]. This job was reverted on [DATE]." at bounding box center [434, 187] width 160 height 31
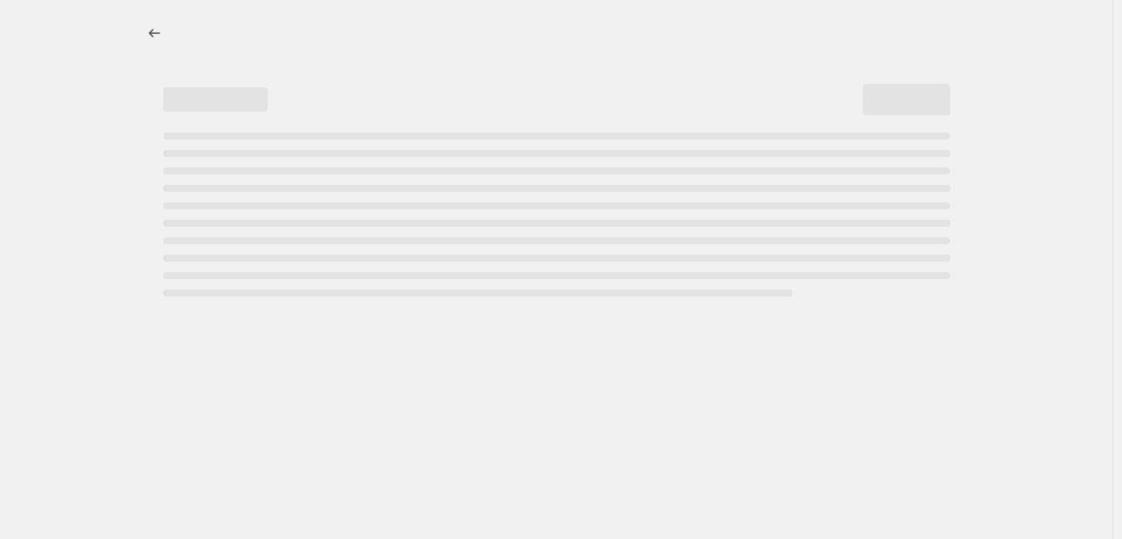
select select "percentage"
select select "tag"
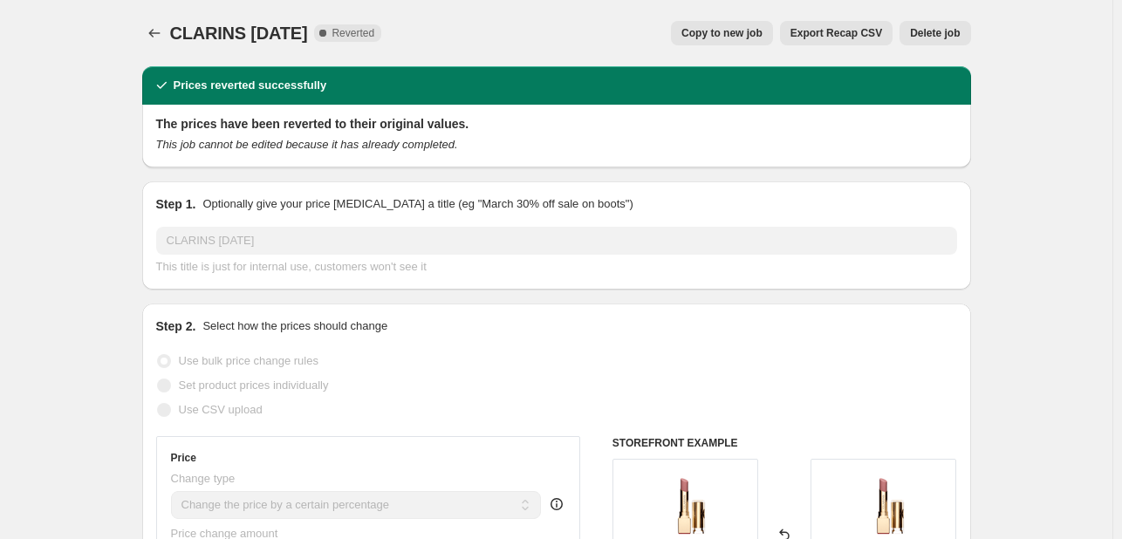
click at [729, 37] on span "Copy to new job" at bounding box center [721, 33] width 81 height 14
select select "percentage"
select select "tag"
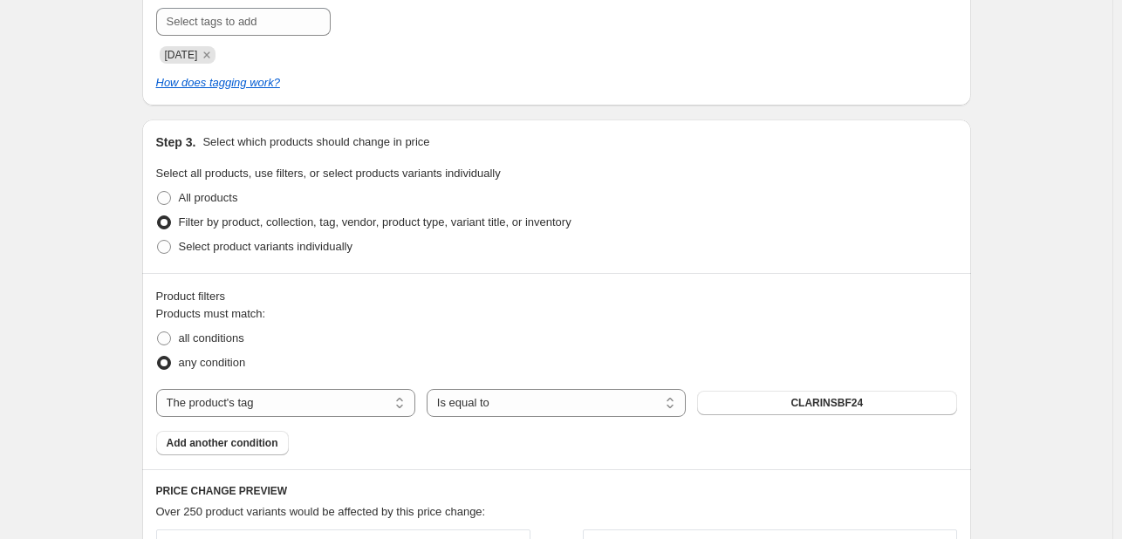
scroll to position [785, 0]
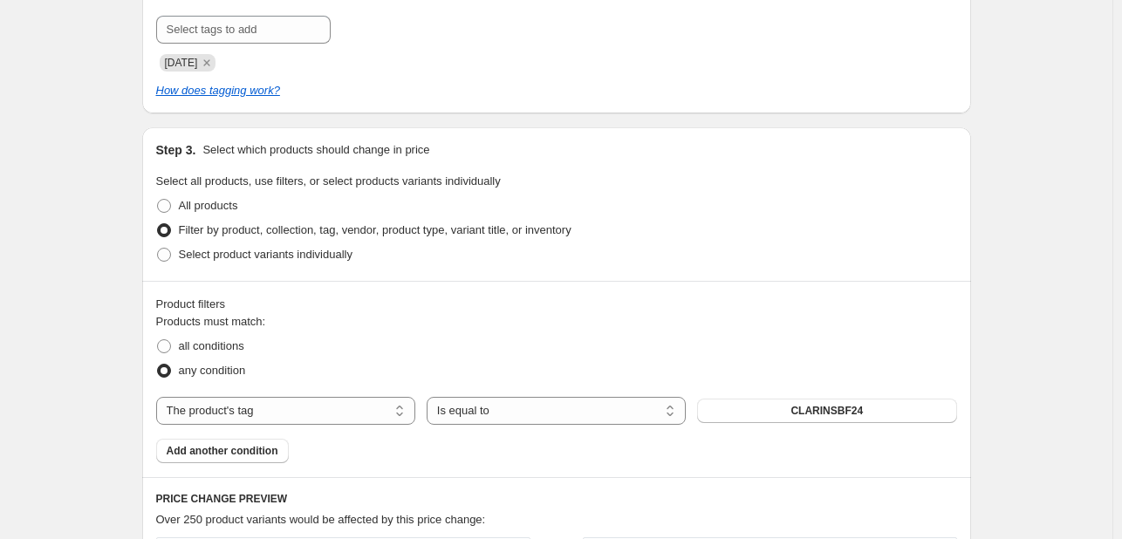
click at [899, 423] on div "The product The product's collection The product's tag The product's vendor The…" at bounding box center [556, 411] width 801 height 28
click at [864, 404] on button "CLARINSBF24" at bounding box center [826, 411] width 259 height 24
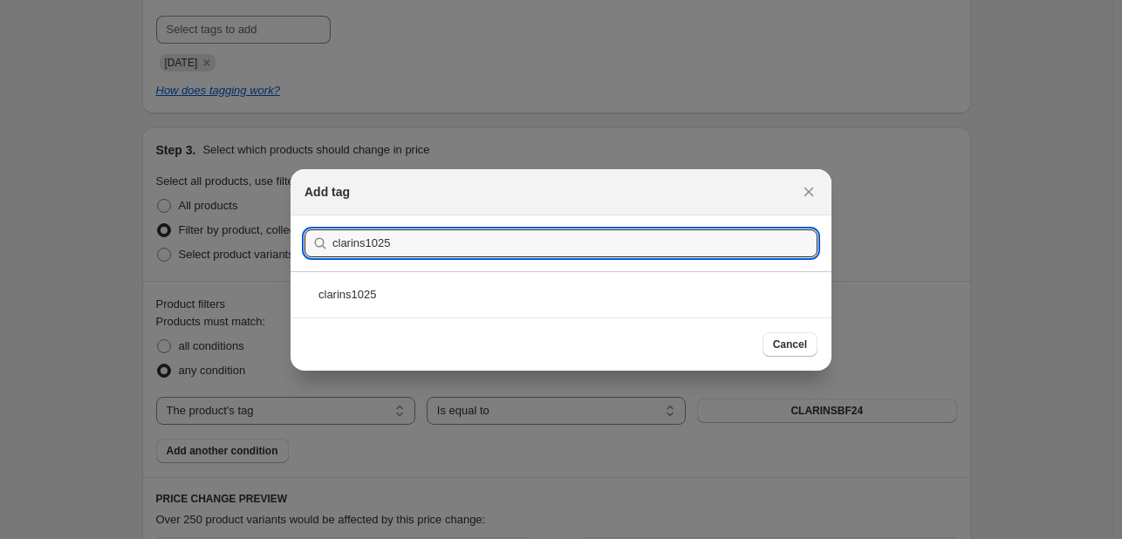
type input "clarins1025"
click at [482, 287] on div "clarins1025" at bounding box center [561, 294] width 541 height 46
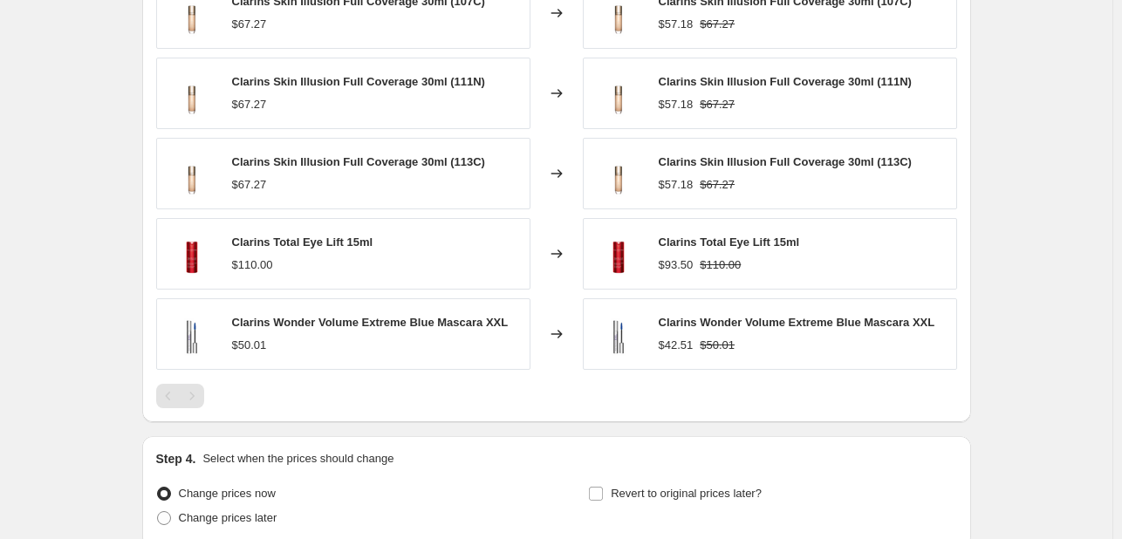
scroll to position [1396, 0]
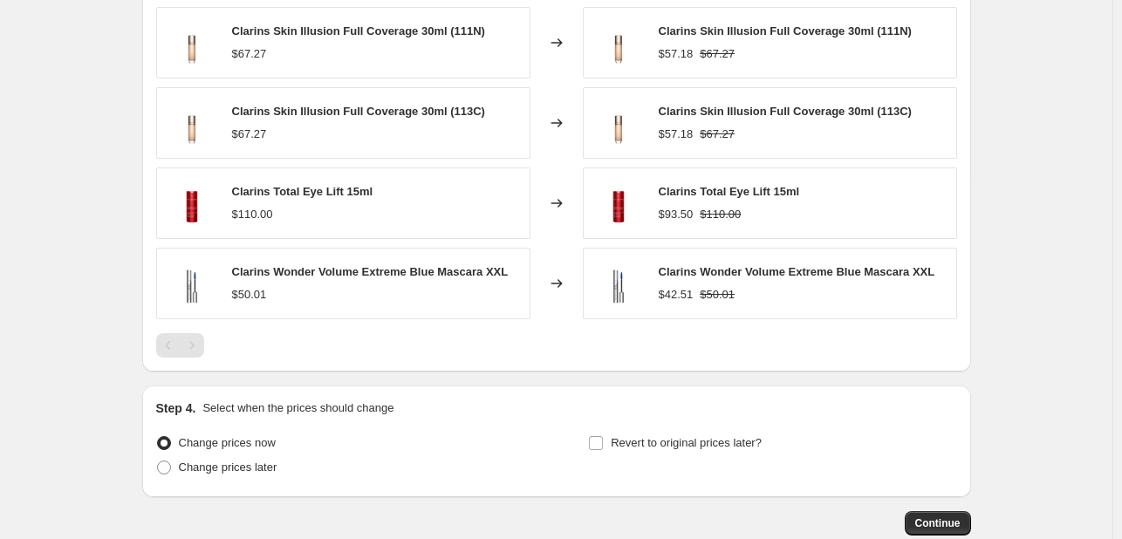
click at [196, 346] on div "Pagination" at bounding box center [192, 345] width 24 height 24
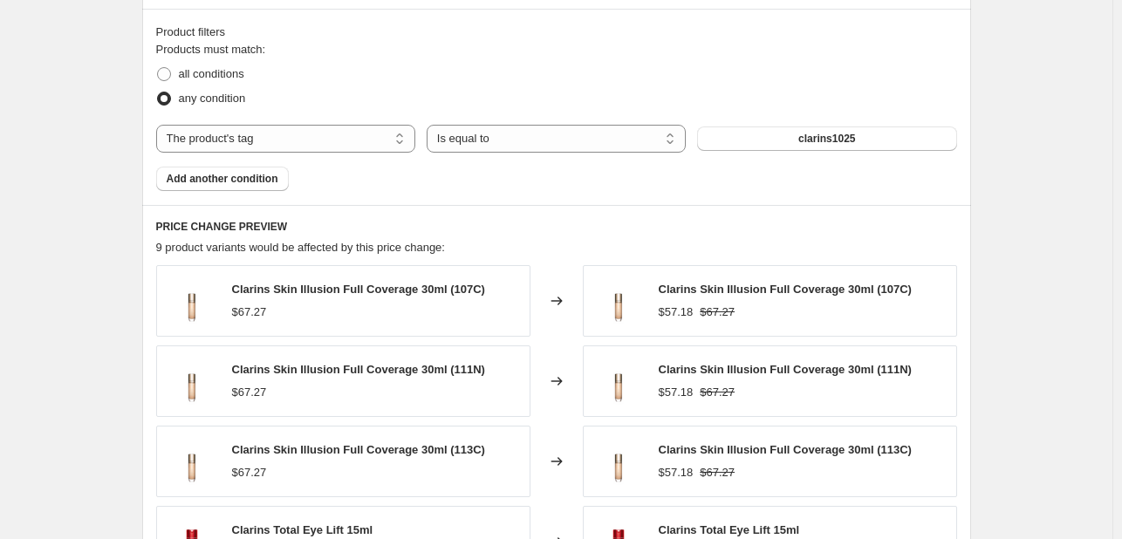
scroll to position [1047, 0]
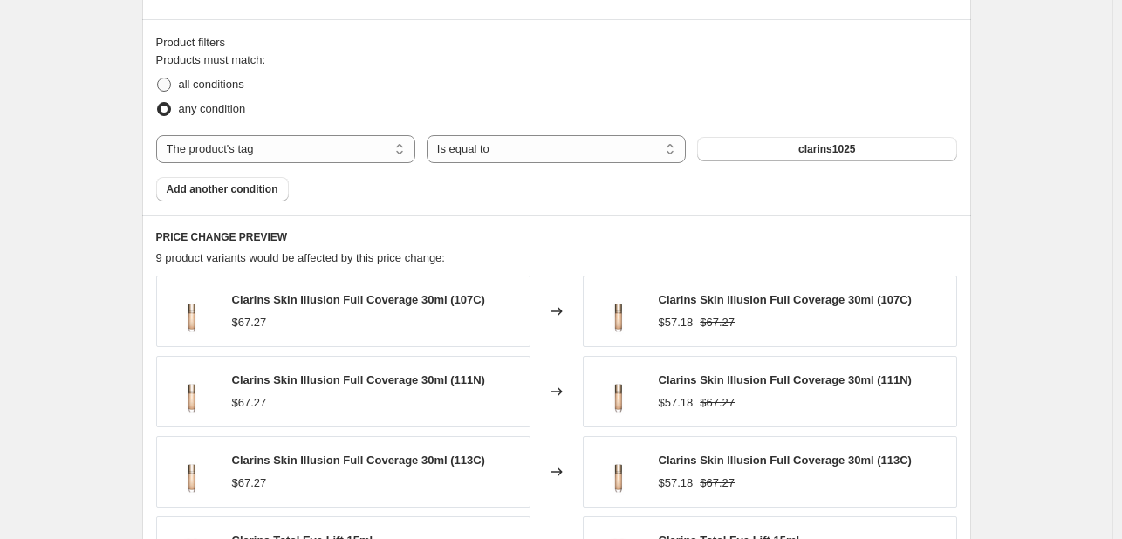
click at [209, 80] on span "all conditions" at bounding box center [211, 84] width 65 height 13
click at [158, 79] on input "all conditions" at bounding box center [157, 78] width 1 height 1
radio input "true"
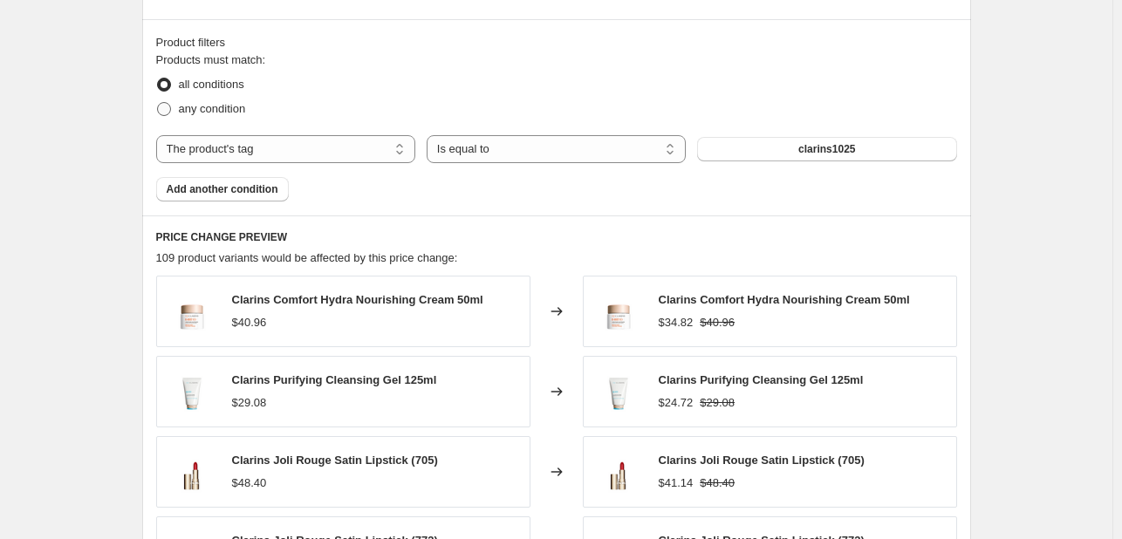
click at [209, 107] on span "any condition" at bounding box center [212, 108] width 67 height 13
click at [158, 103] on input "any condition" at bounding box center [157, 102] width 1 height 1
radio input "true"
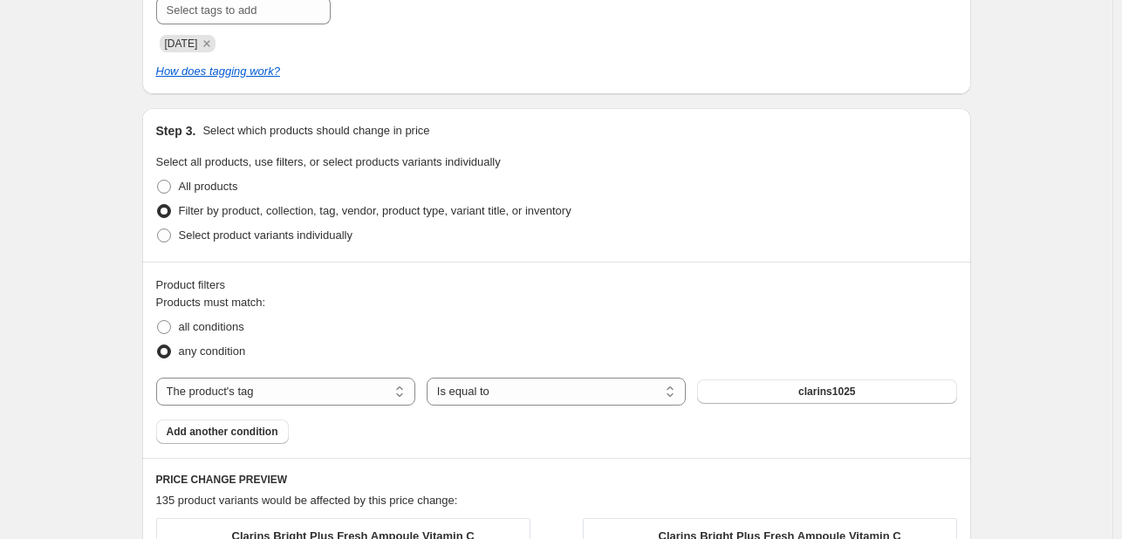
scroll to position [785, 0]
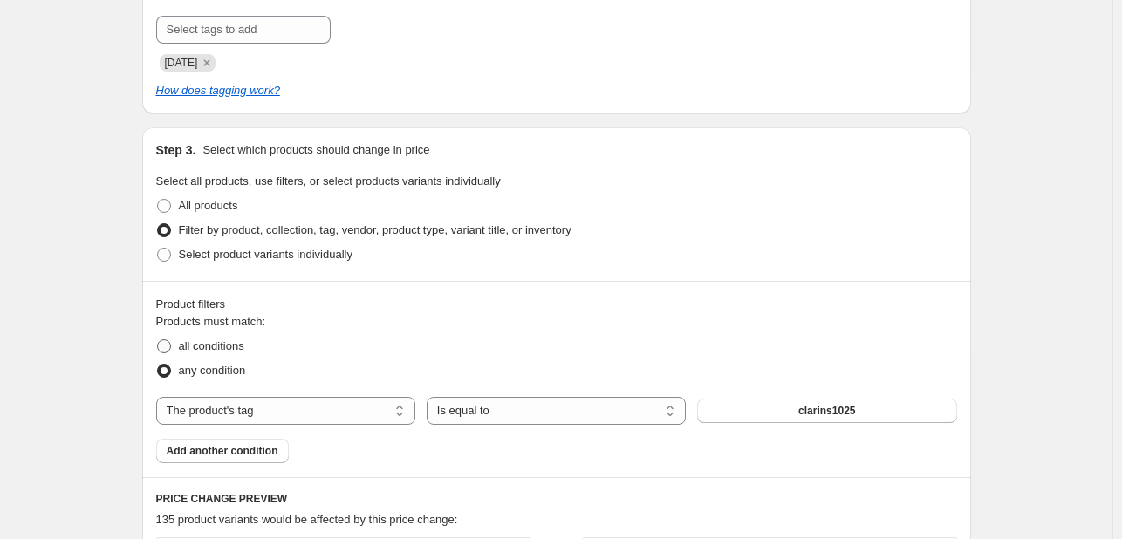
click at [226, 343] on span "all conditions" at bounding box center [211, 345] width 65 height 13
click at [158, 340] on input "all conditions" at bounding box center [157, 339] width 1 height 1
radio input "true"
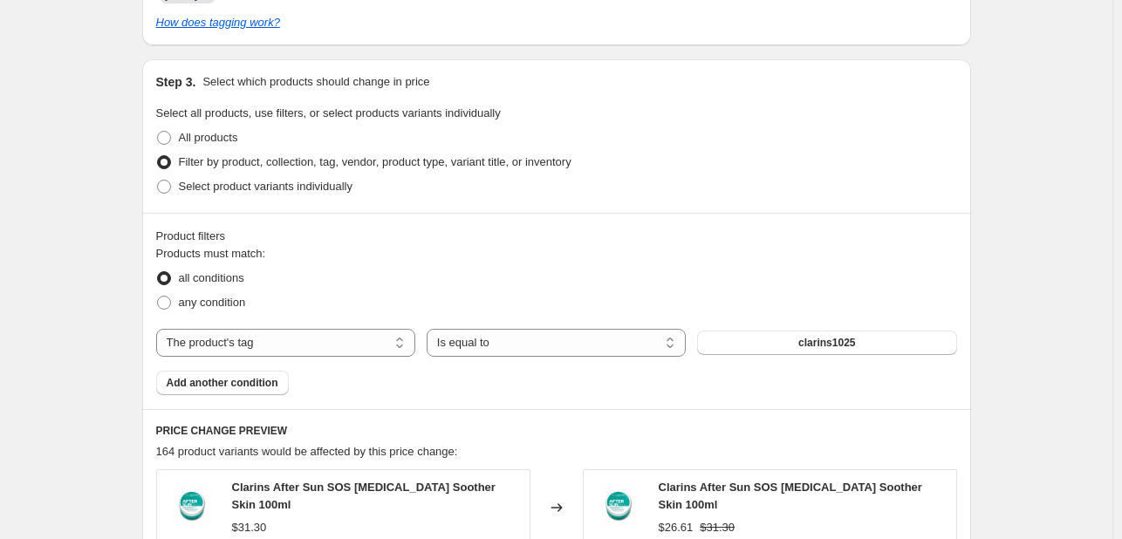
scroll to position [873, 0]
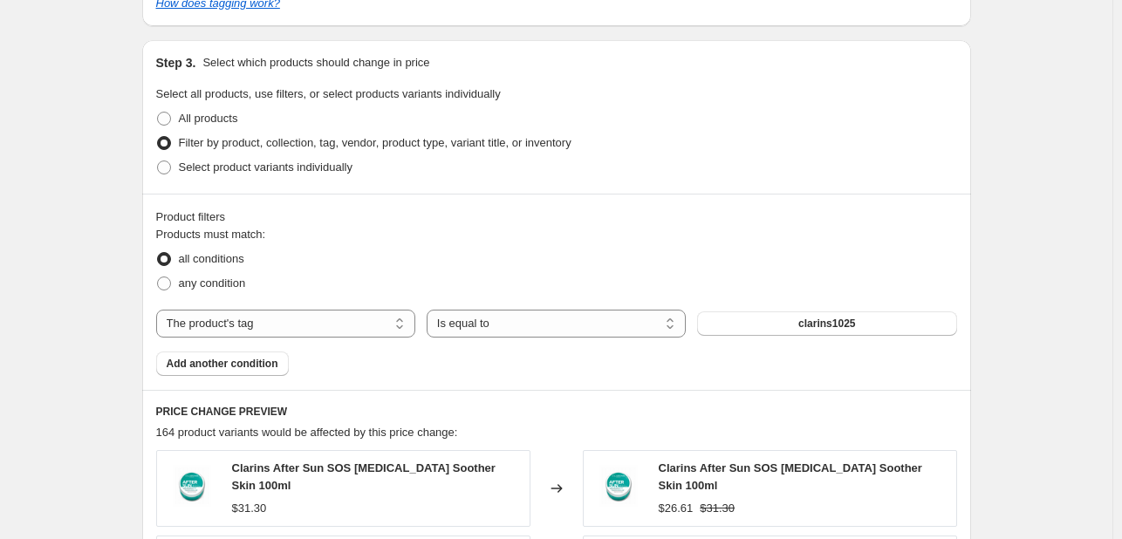
click at [197, 268] on label "all conditions" at bounding box center [200, 259] width 88 height 24
click at [158, 253] on input "all conditions" at bounding box center [157, 252] width 1 height 1
click at [205, 277] on span "any condition" at bounding box center [212, 283] width 67 height 13
click at [158, 277] on input "any condition" at bounding box center [157, 277] width 1 height 1
radio input "true"
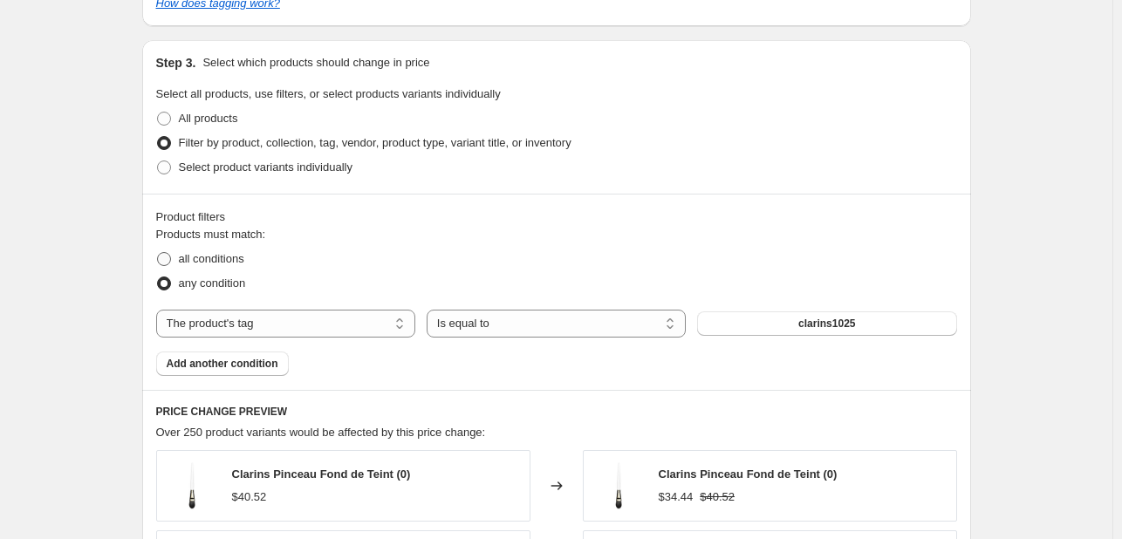
click at [216, 257] on span "all conditions" at bounding box center [211, 258] width 65 height 13
click at [158, 253] on input "all conditions" at bounding box center [157, 252] width 1 height 1
radio input "true"
click at [224, 285] on span "any condition" at bounding box center [212, 283] width 67 height 13
click at [158, 277] on input "any condition" at bounding box center [157, 277] width 1 height 1
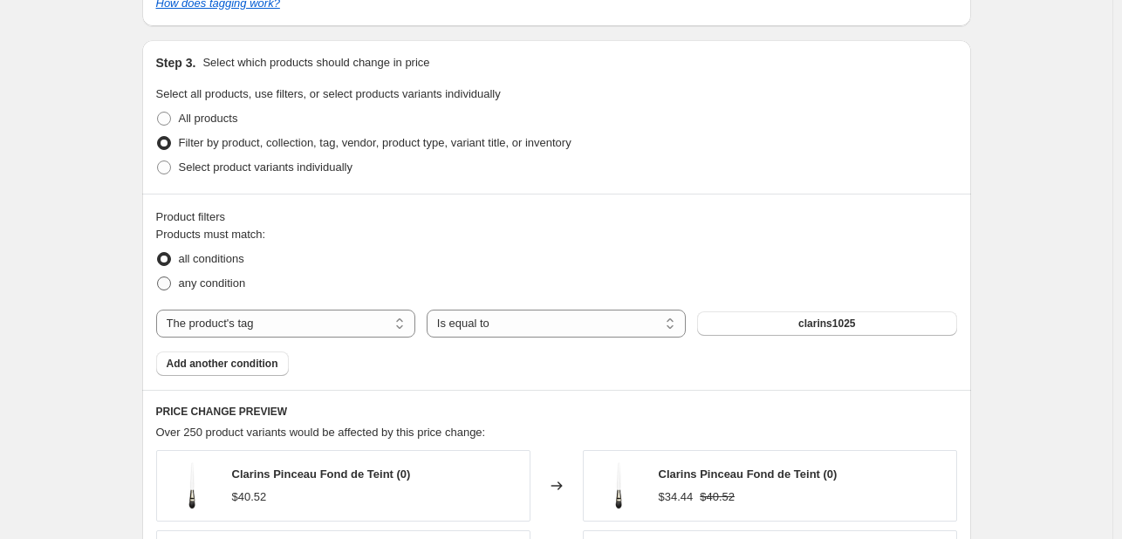
radio input "true"
click at [233, 253] on span "all conditions" at bounding box center [211, 258] width 65 height 13
click at [158, 253] on input "all conditions" at bounding box center [157, 252] width 1 height 1
radio input "true"
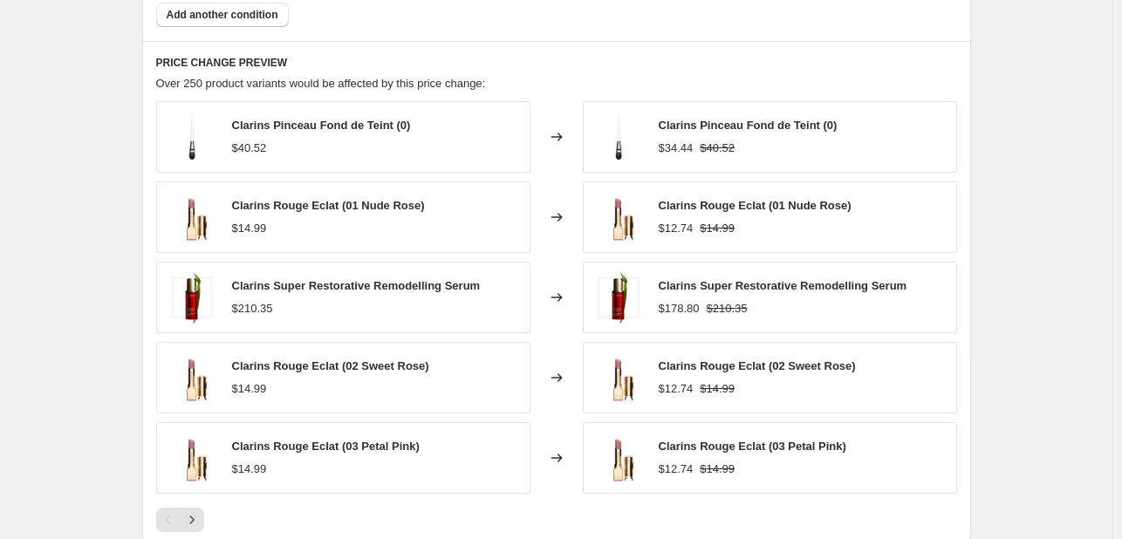
scroll to position [1396, 0]
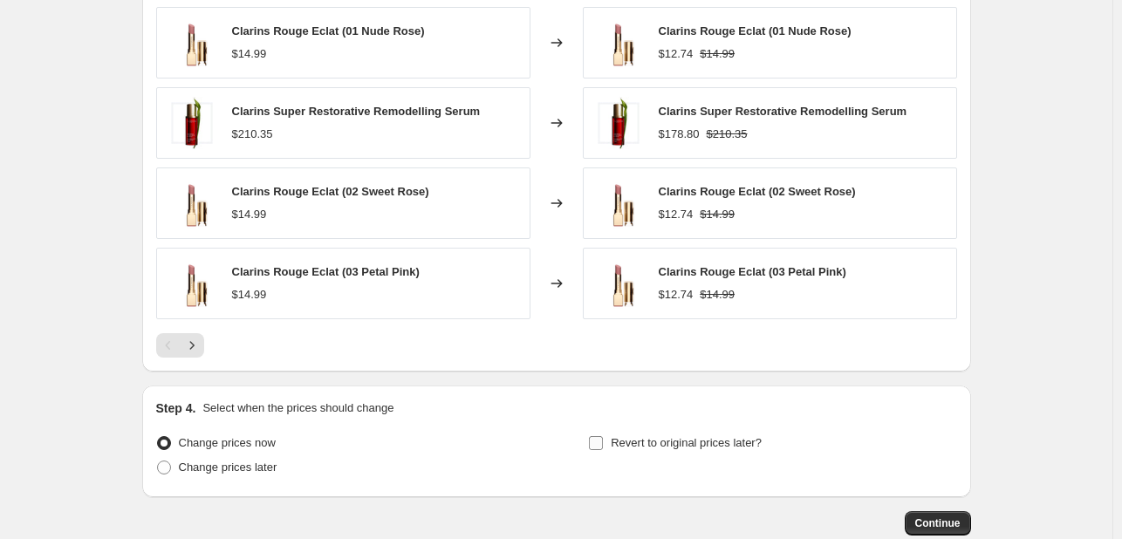
click at [662, 431] on label "Revert to original prices later?" at bounding box center [675, 443] width 174 height 24
click at [603, 436] on input "Revert to original prices later?" at bounding box center [596, 443] width 14 height 14
checkbox input "true"
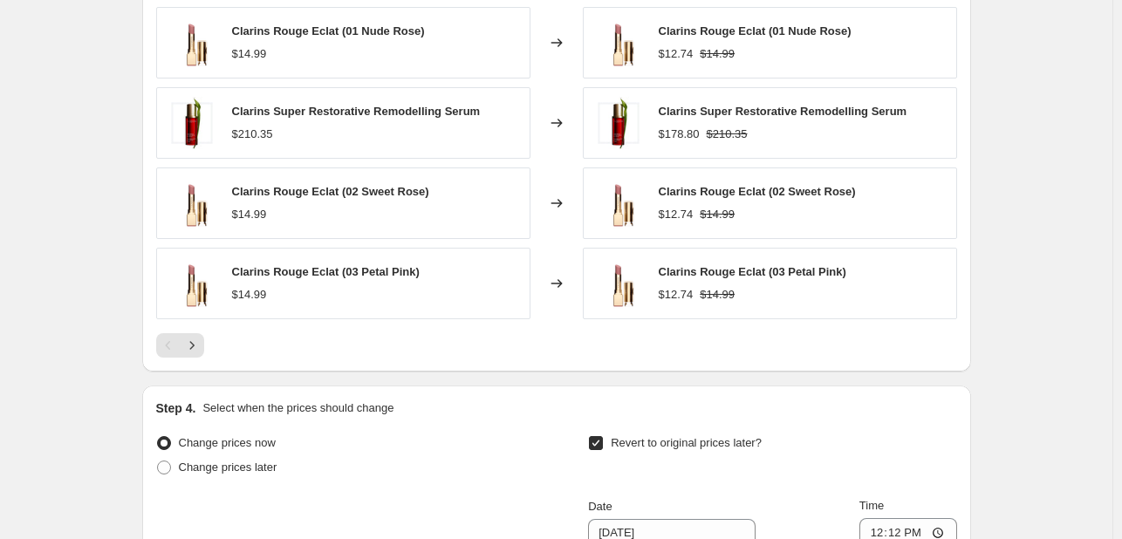
scroll to position [1658, 0]
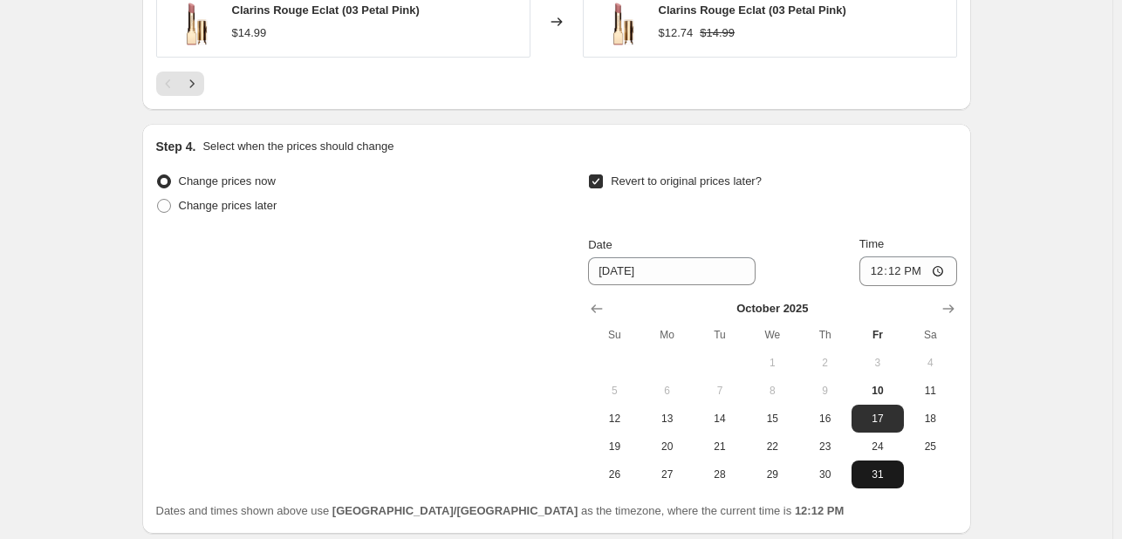
click at [882, 479] on span "31" at bounding box center [878, 475] width 38 height 14
type input "[DATE]"
click at [870, 250] on span "Time" at bounding box center [871, 243] width 24 height 13
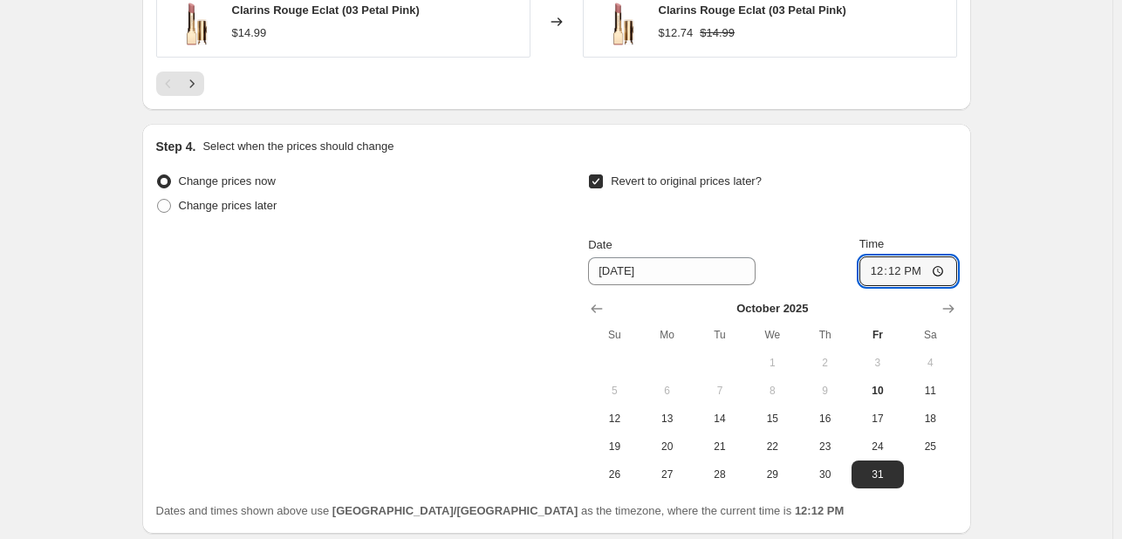
click at [870, 257] on input "12:12" at bounding box center [908, 272] width 98 height 30
type input "23:55"
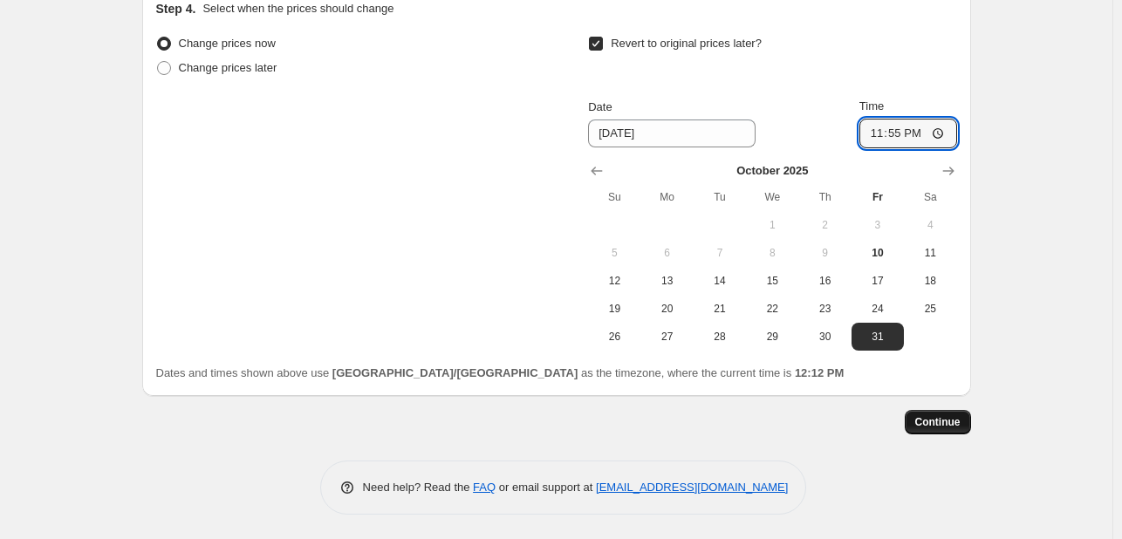
click at [952, 425] on span "Continue" at bounding box center [937, 422] width 45 height 14
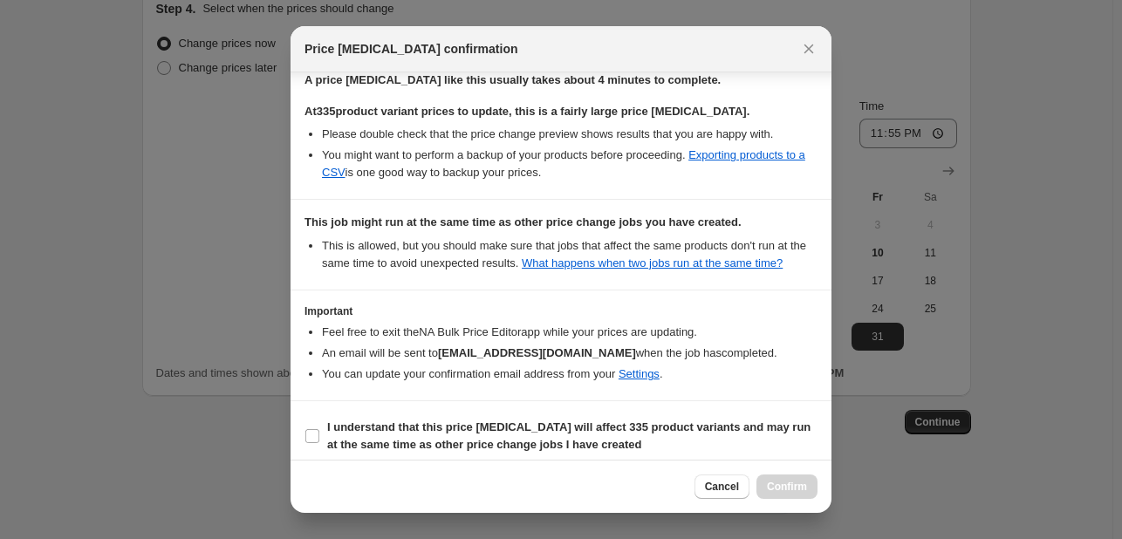
scroll to position [353, 0]
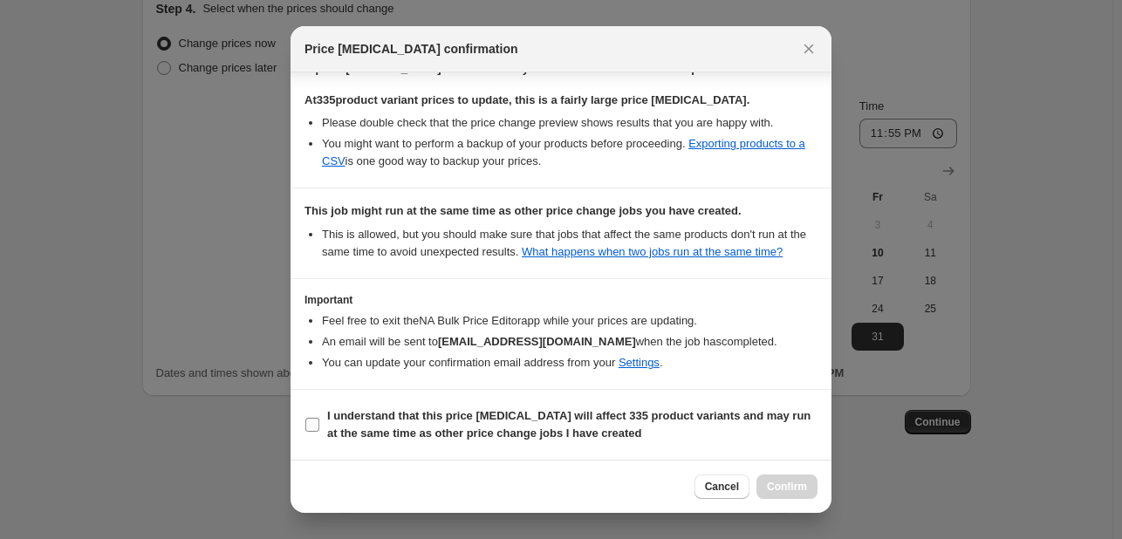
click at [670, 428] on span "I understand that this price [MEDICAL_DATA] will affect 335 product variants an…" at bounding box center [572, 424] width 490 height 35
click at [319, 428] on input "I understand that this price [MEDICAL_DATA] will affect 335 product variants an…" at bounding box center [312, 425] width 14 height 14
checkbox input "true"
click at [785, 486] on span "Confirm" at bounding box center [787, 487] width 40 height 14
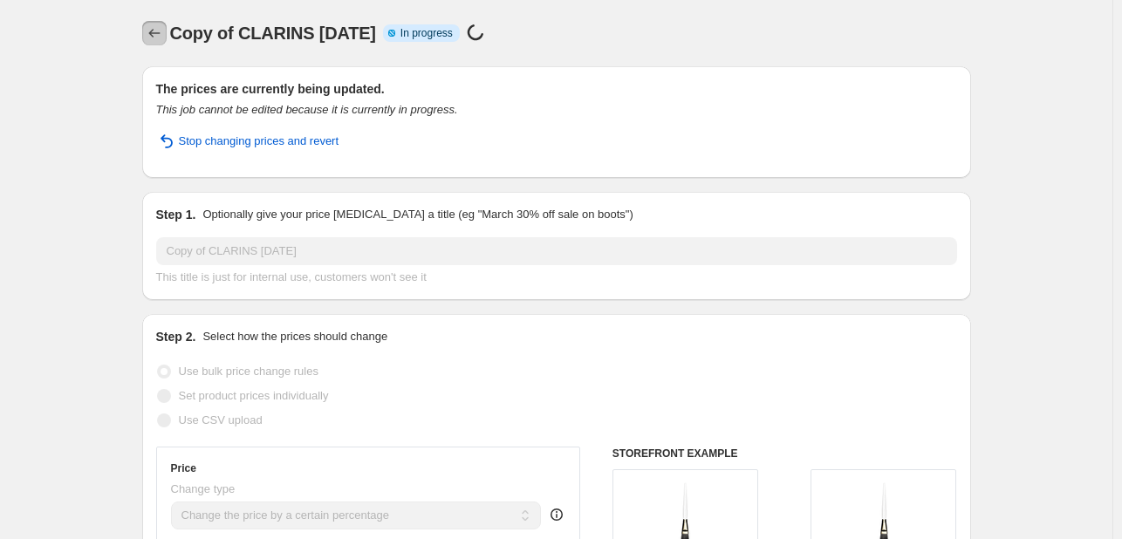
click at [153, 31] on icon "Price change jobs" at bounding box center [154, 32] width 17 height 17
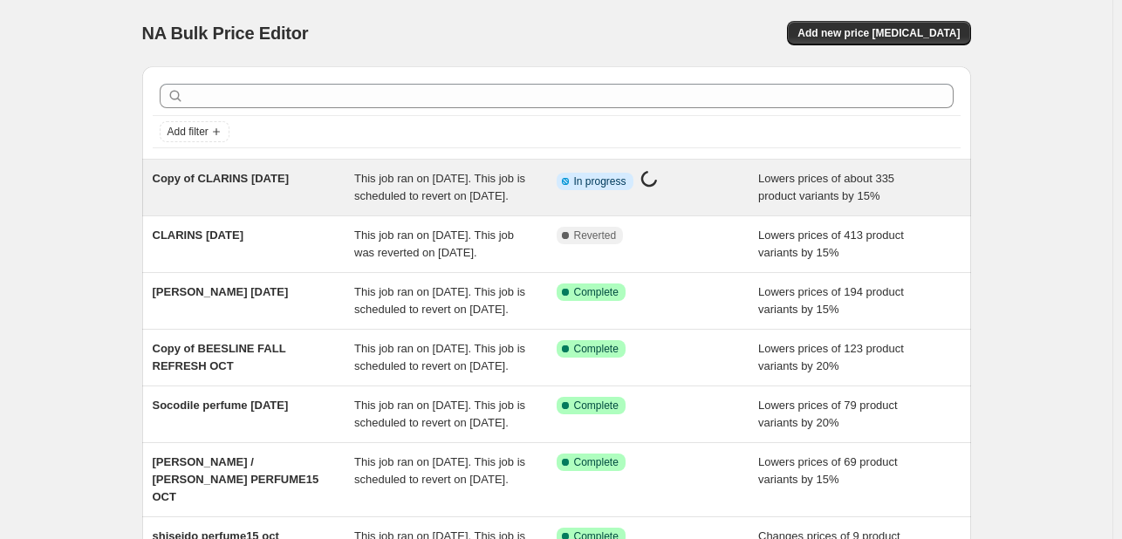
click at [565, 182] on icon at bounding box center [565, 181] width 17 height 17
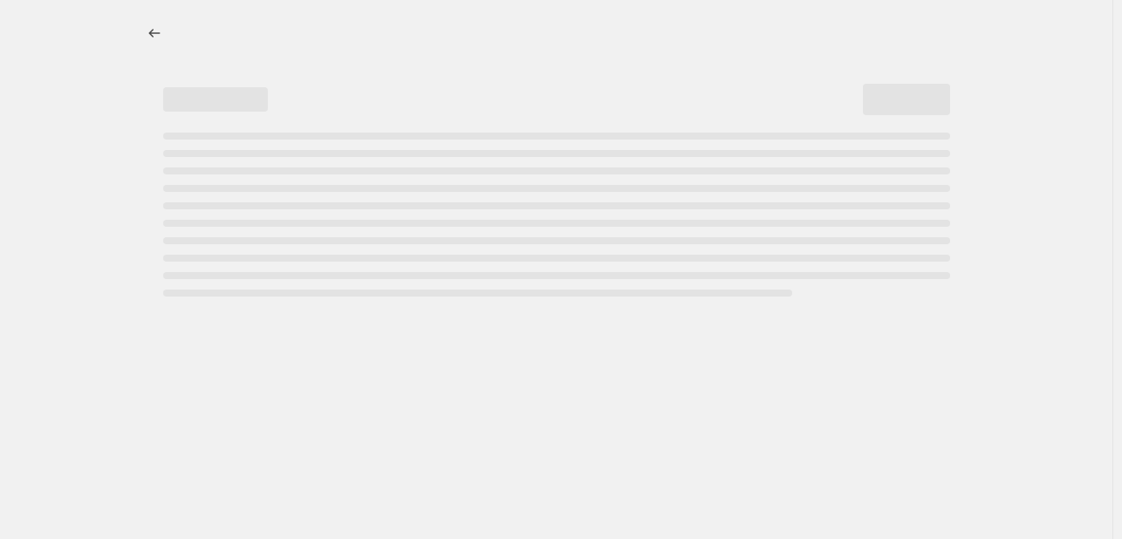
select select "percentage"
select select "tag"
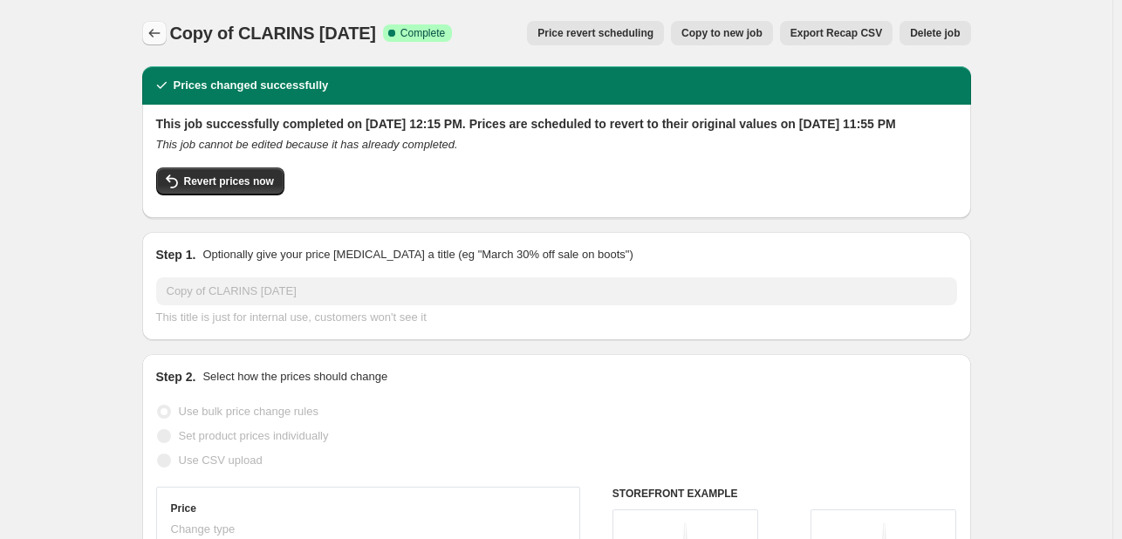
click at [163, 26] on icon "Price change jobs" at bounding box center [154, 32] width 17 height 17
